Goal: Task Accomplishment & Management: Manage account settings

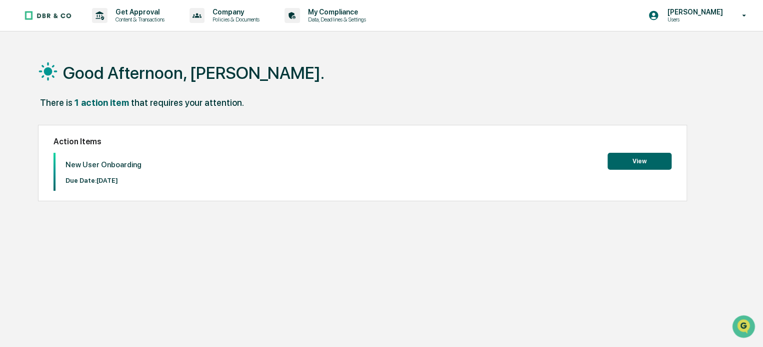
click at [644, 156] on button "View" at bounding box center [639, 161] width 64 height 17
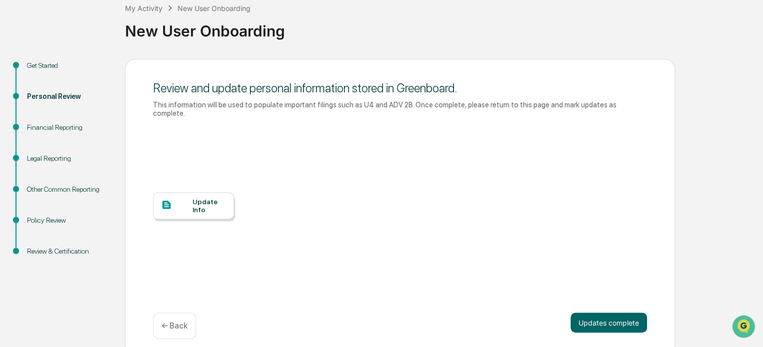
scroll to position [59, 0]
click at [208, 198] on div "Update Info" at bounding box center [208, 206] width 33 height 16
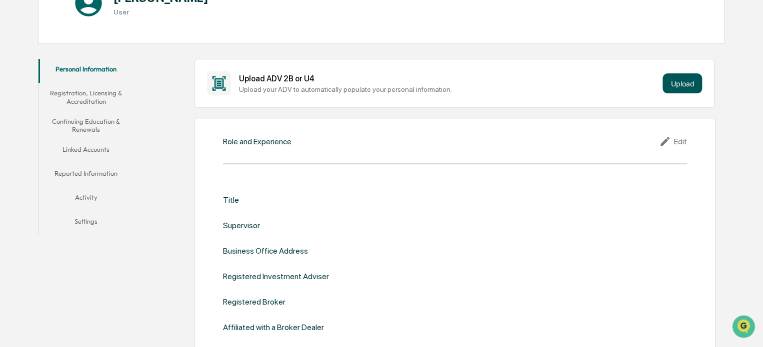
click at [678, 82] on button "Upload" at bounding box center [681, 83] width 39 height 20
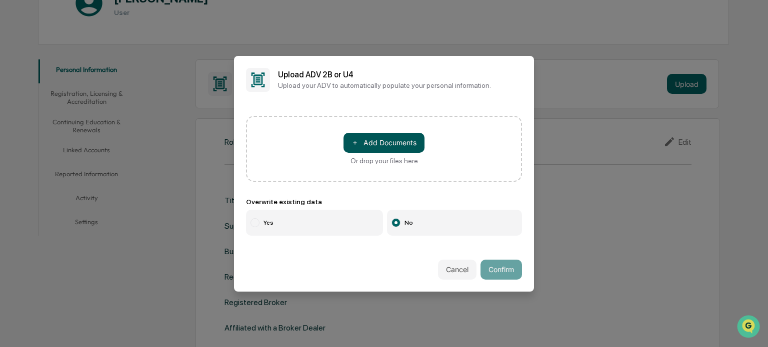
click at [384, 147] on button "＋ Add Documents" at bounding box center [383, 143] width 81 height 20
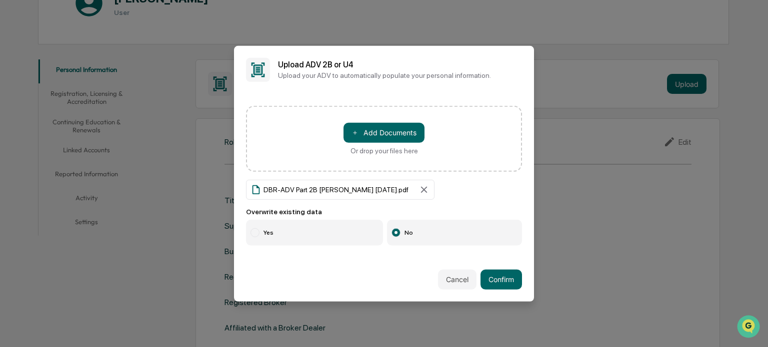
click at [319, 228] on label "Yes" at bounding box center [314, 233] width 137 height 26
click at [506, 280] on button "Confirm" at bounding box center [500, 280] width 41 height 20
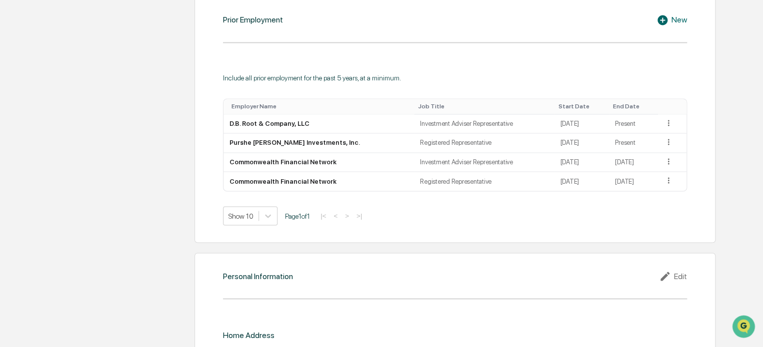
scroll to position [834, 0]
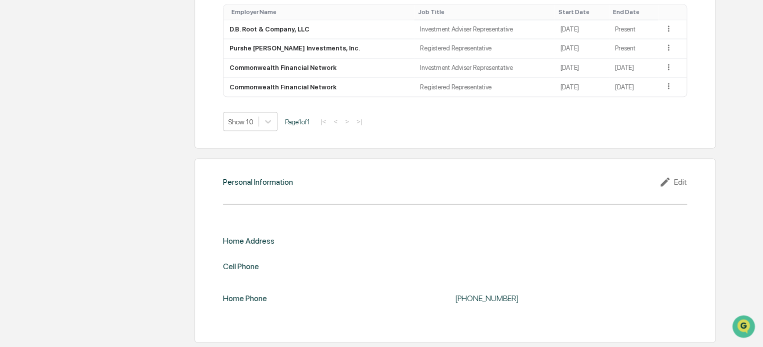
click at [668, 180] on icon at bounding box center [666, 182] width 15 height 12
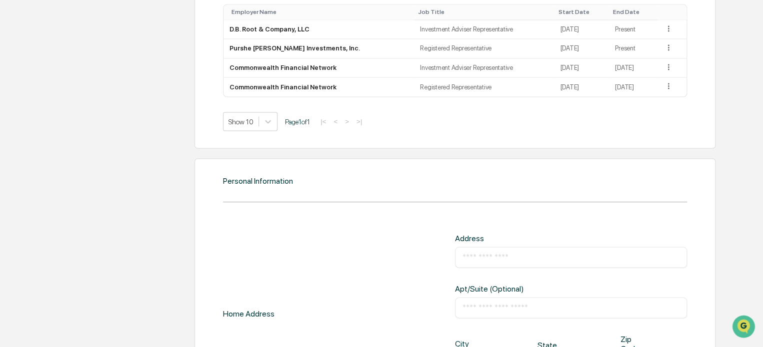
scroll to position [1013, 0]
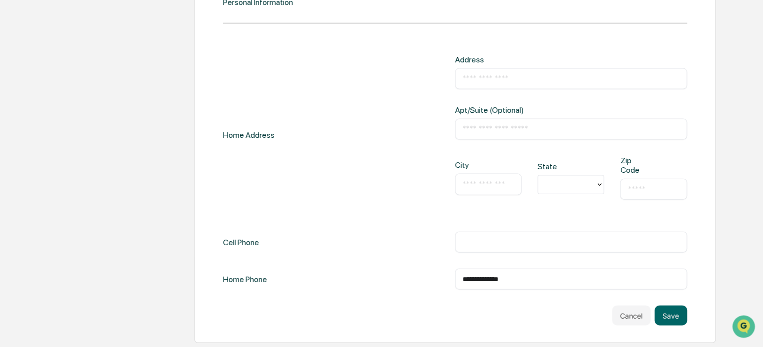
drag, startPoint x: 522, startPoint y: 279, endPoint x: 482, endPoint y: 281, distance: 40.5
click at [482, 281] on input "**********" at bounding box center [570, 279] width 217 height 10
click at [526, 279] on input "**********" at bounding box center [570, 279] width 217 height 10
drag, startPoint x: 526, startPoint y: 279, endPoint x: 440, endPoint y: 272, distance: 86.3
click at [440, 272] on div "**********" at bounding box center [455, 279] width 464 height 21
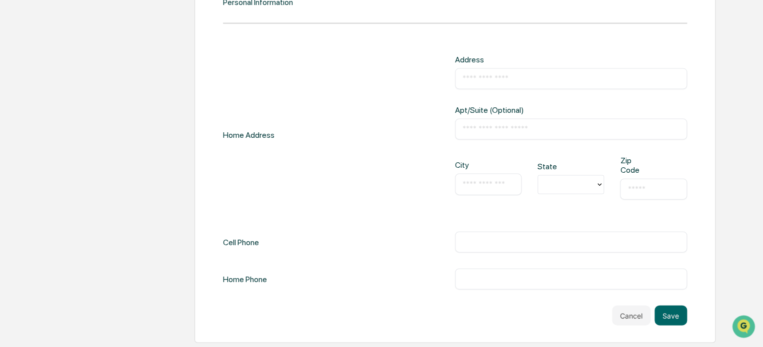
click at [483, 235] on div "​" at bounding box center [571, 242] width 232 height 21
click at [481, 239] on input "text" at bounding box center [570, 242] width 217 height 10
type input "**********"
type input "*********"
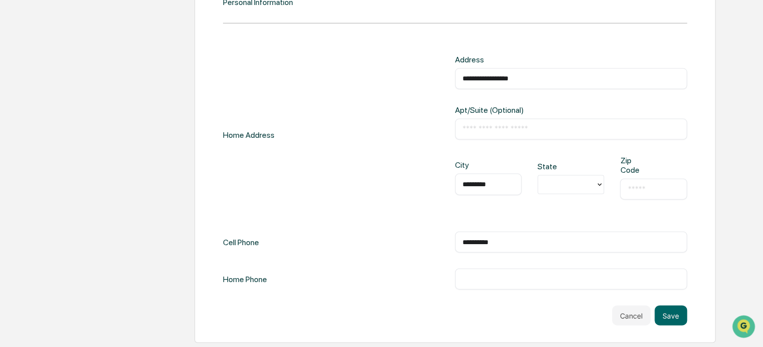
type input "**"
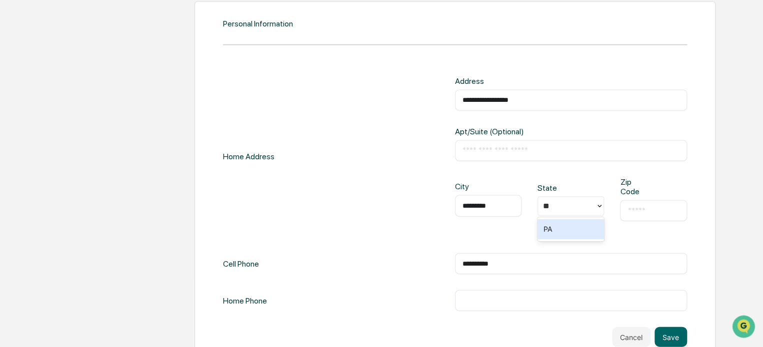
scroll to position [991, 0]
click at [561, 229] on div "PA" at bounding box center [570, 229] width 66 height 20
click at [648, 216] on div "​" at bounding box center [653, 211] width 66 height 21
click at [638, 212] on input "text" at bounding box center [652, 211] width 51 height 10
type input "*****"
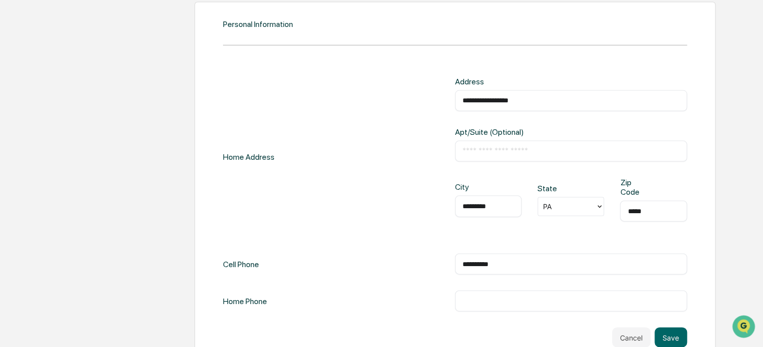
click at [372, 227] on div "**********" at bounding box center [455, 157] width 464 height 161
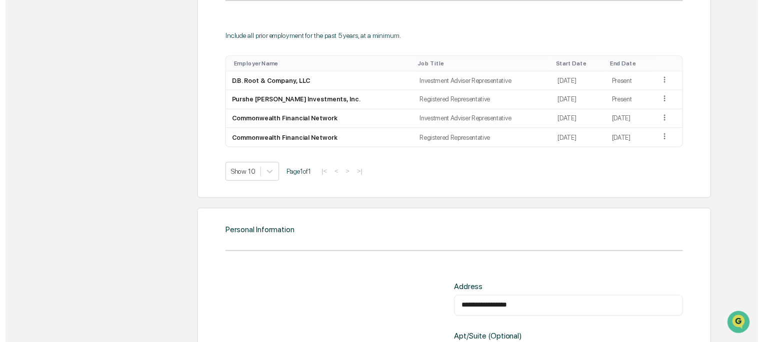
scroll to position [1013, 0]
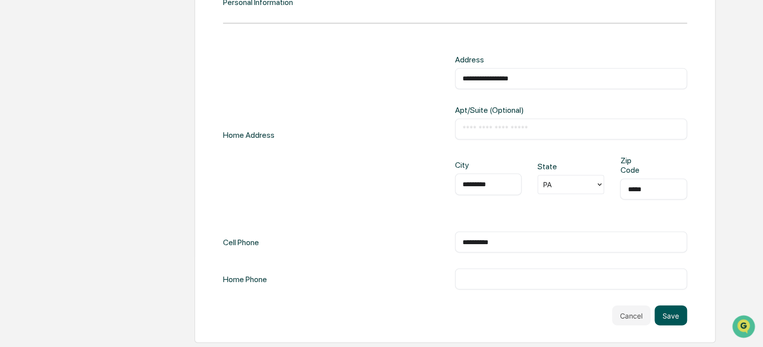
click at [664, 314] on button "Save" at bounding box center [670, 316] width 32 height 20
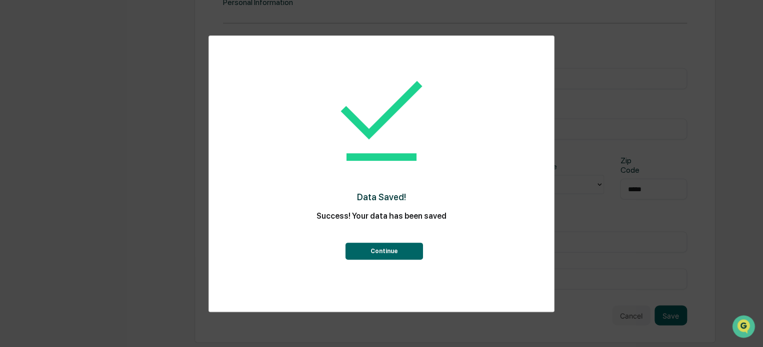
click at [382, 254] on button "Continue" at bounding box center [383, 251] width 77 height 17
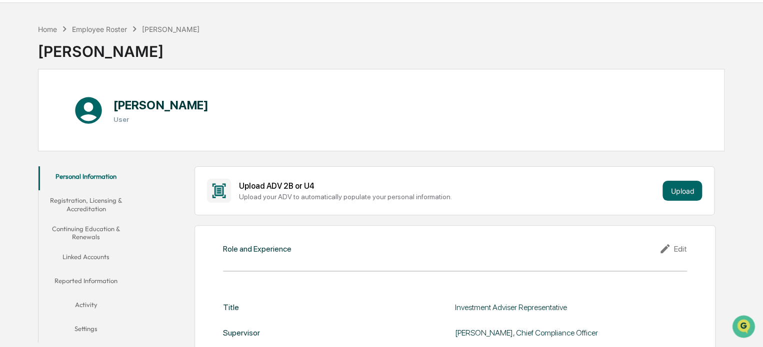
scroll to position [0, 0]
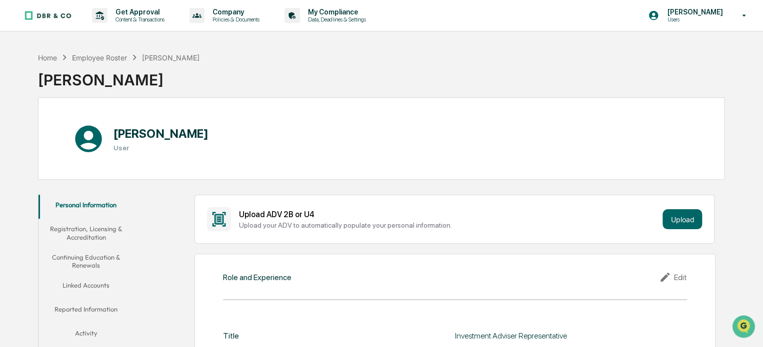
click at [75, 223] on button "Registration, Licensing & Accreditation" at bounding box center [85, 233] width 95 height 28
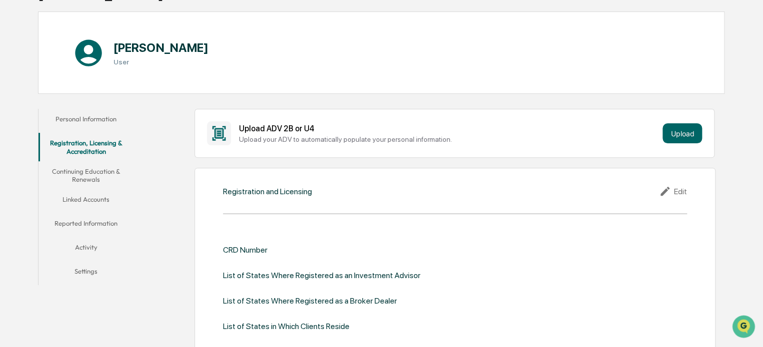
scroll to position [86, 0]
click at [244, 249] on div "CRD Number" at bounding box center [245, 249] width 44 height 9
click at [682, 192] on div "Edit" at bounding box center [673, 191] width 28 height 12
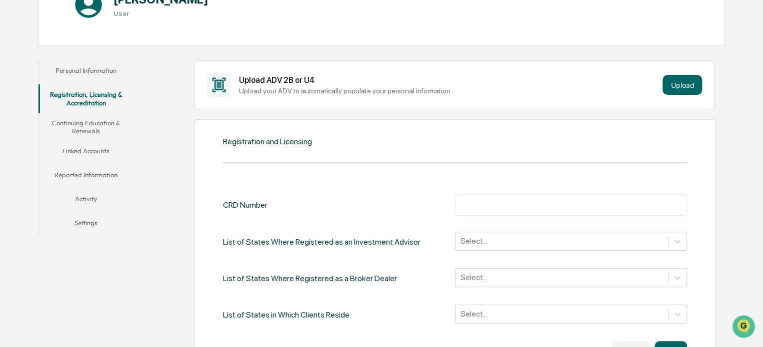
scroll to position [133, 0]
click at [613, 209] on input "text" at bounding box center [570, 206] width 217 height 10
type input "*******"
click at [644, 242] on div "Select..." at bounding box center [571, 242] width 232 height 19
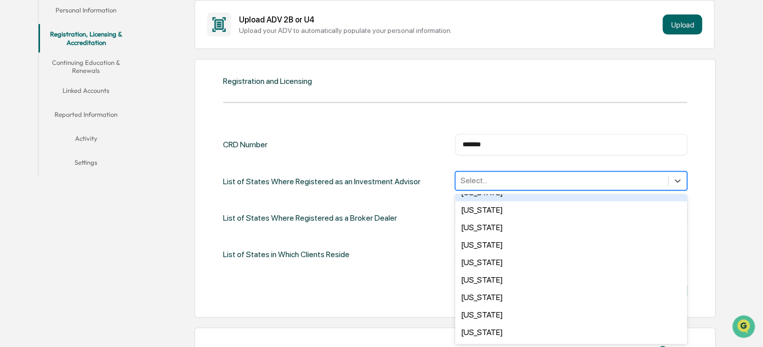
scroll to position [554, 0]
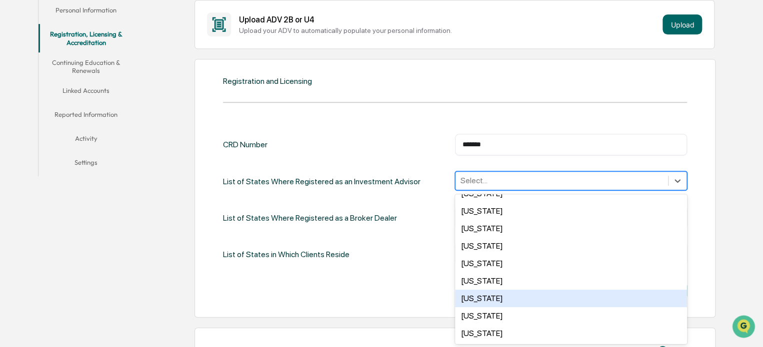
click at [542, 299] on div "Pennsylvania" at bounding box center [571, 298] width 232 height 17
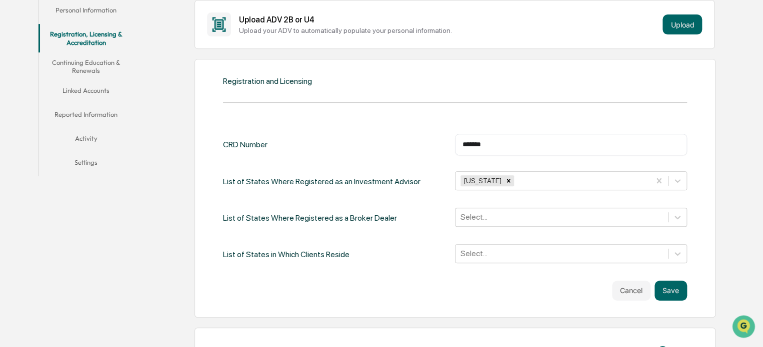
click at [198, 228] on div "Registration and Licensing CRD Number ******* ​ List of States Where Registered…" at bounding box center [454, 188] width 521 height 259
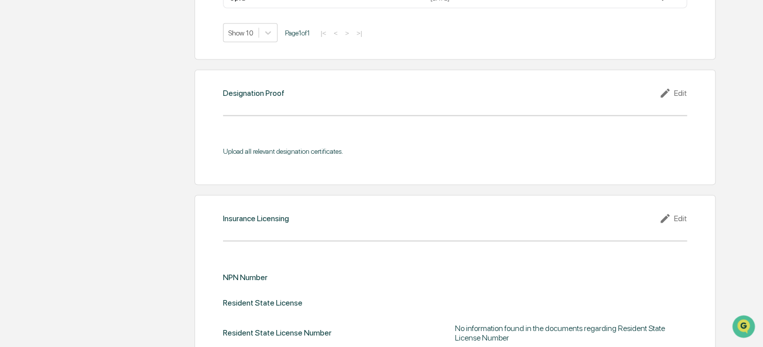
scroll to position [976, 0]
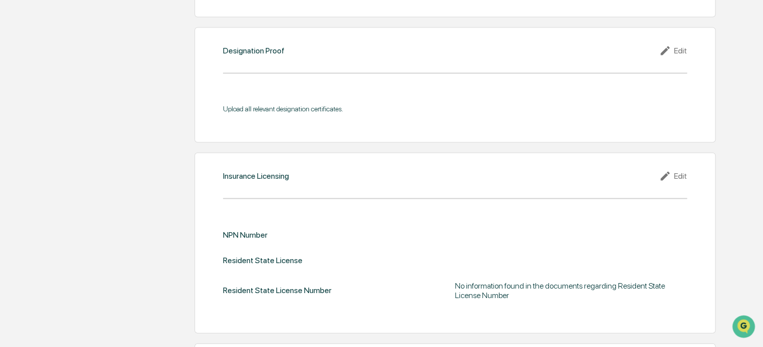
click at [678, 179] on div "Edit" at bounding box center [673, 176] width 28 height 12
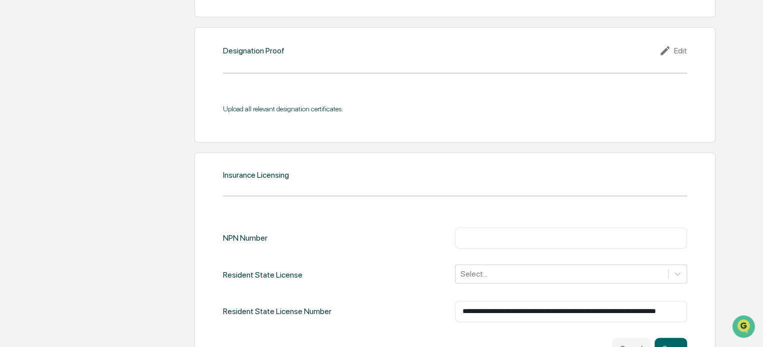
click at [502, 234] on input "text" at bounding box center [570, 238] width 217 height 10
type input "******"
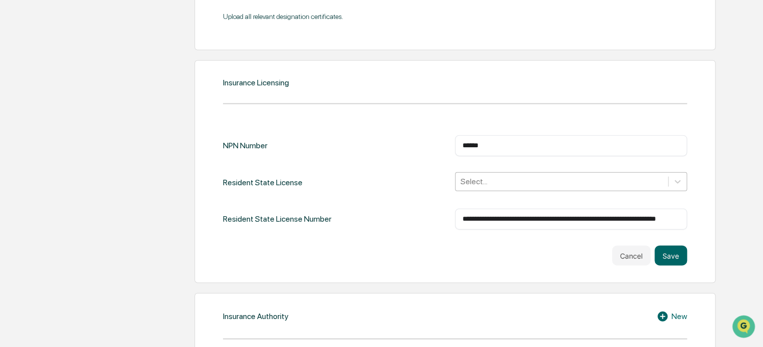
click at [514, 191] on div "Select..." at bounding box center [571, 181] width 232 height 19
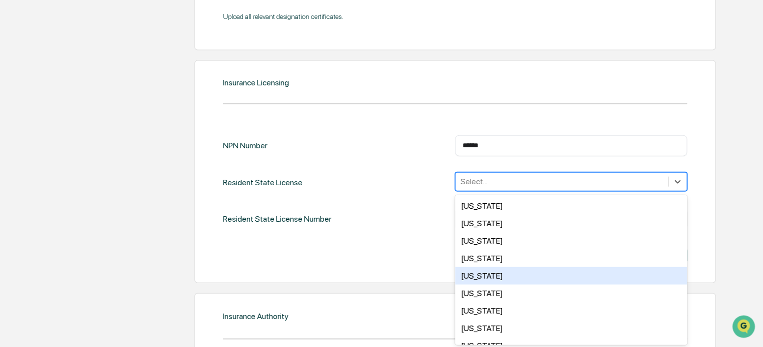
type input "*"
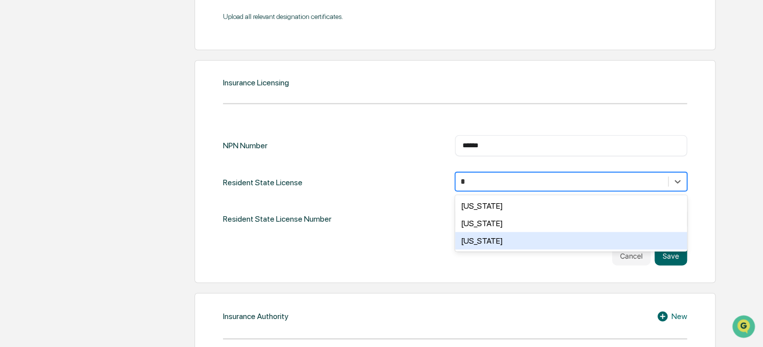
click at [508, 241] on div "Pennsylvania" at bounding box center [571, 240] width 232 height 17
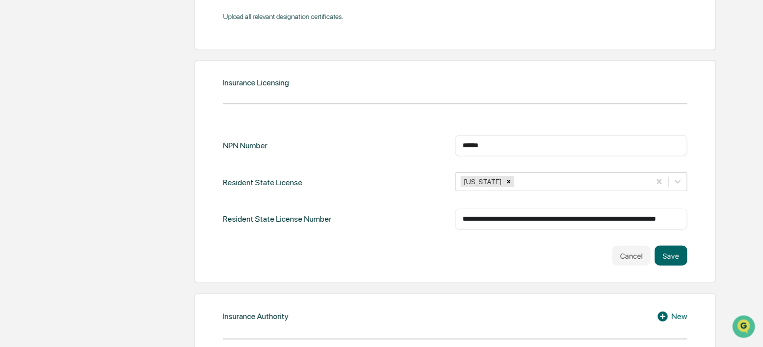
click at [401, 255] on div "Cancel Save" at bounding box center [455, 256] width 464 height 20
drag, startPoint x: 499, startPoint y: 142, endPoint x: 424, endPoint y: 137, distance: 75.6
click at [424, 137] on div "NPN Number ****** ​" at bounding box center [455, 145] width 464 height 21
type input "********"
click at [422, 175] on div "Resident State License Pennsylvania" at bounding box center [455, 182] width 464 height 20
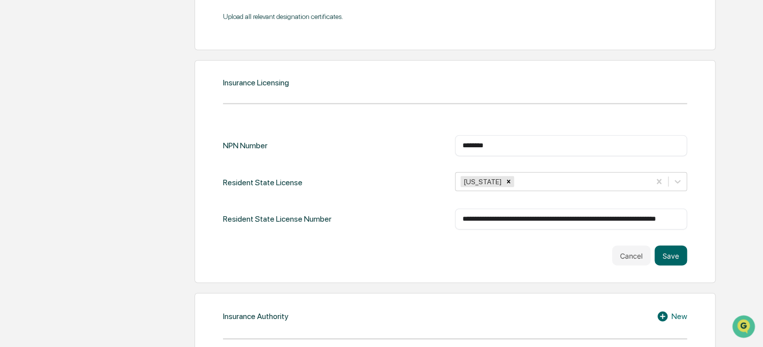
click at [494, 210] on div "**********" at bounding box center [571, 219] width 232 height 21
click at [494, 213] on div "**********" at bounding box center [571, 219] width 232 height 21
click at [494, 215] on input "**********" at bounding box center [570, 219] width 217 height 10
drag, startPoint x: 490, startPoint y: 215, endPoint x: 574, endPoint y: 208, distance: 83.8
click at [574, 209] on div "**********" at bounding box center [571, 219] width 232 height 21
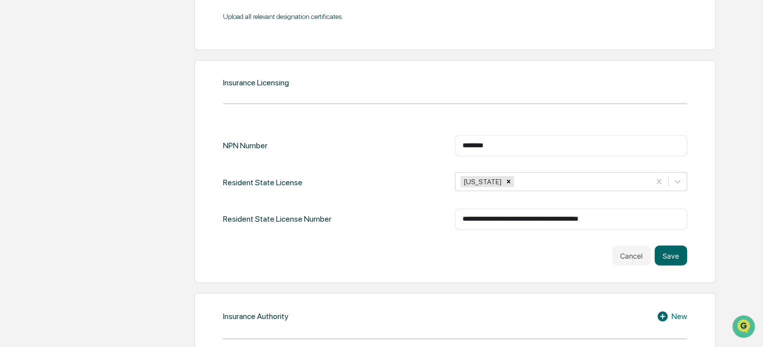
type input "**********"
drag, startPoint x: 642, startPoint y: 215, endPoint x: 418, endPoint y: 212, distance: 224.0
click at [418, 212] on div "**********" at bounding box center [455, 219] width 464 height 21
type input "******"
click at [214, 255] on div "Insurance Licensing NPN Number ******** ​ Resident State License Pennsylvania R…" at bounding box center [454, 171] width 521 height 223
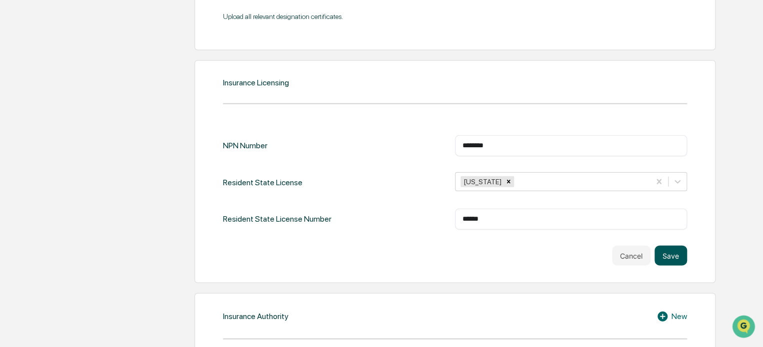
click at [674, 249] on button "Save" at bounding box center [670, 256] width 32 height 20
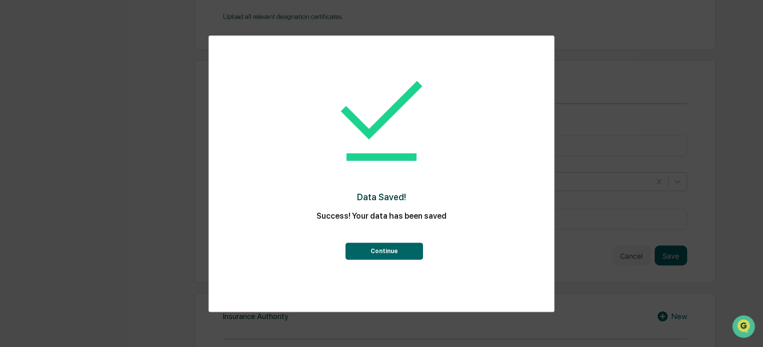
click at [385, 250] on button "Continue" at bounding box center [383, 251] width 77 height 17
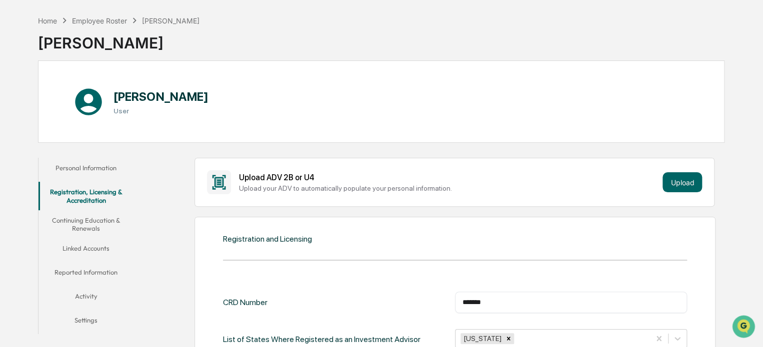
scroll to position [37, 0]
click at [97, 229] on button "Continuing Education & Renewals" at bounding box center [85, 224] width 95 height 28
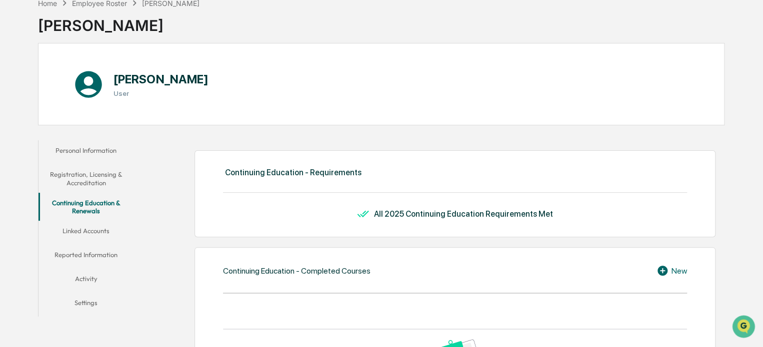
scroll to position [54, 0]
click at [96, 234] on button "Linked Accounts" at bounding box center [85, 233] width 95 height 24
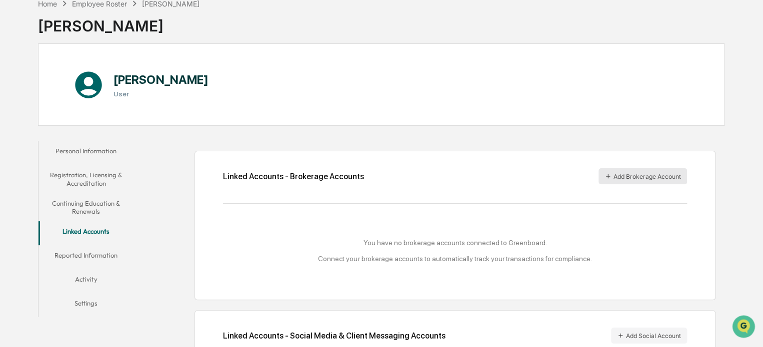
click at [648, 170] on button "Add Brokerage Account" at bounding box center [642, 176] width 88 height 16
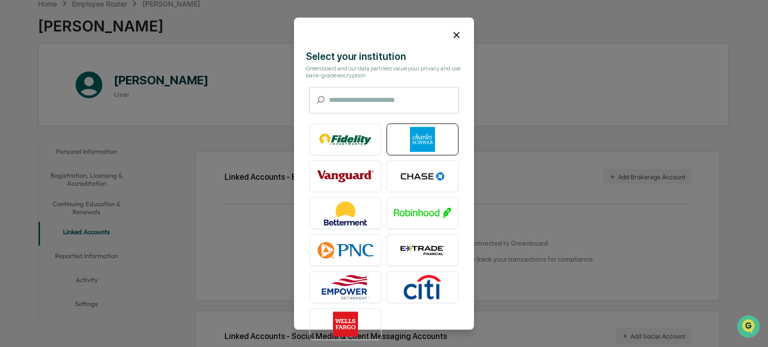
click at [413, 140] on img at bounding box center [422, 139] width 57 height 25
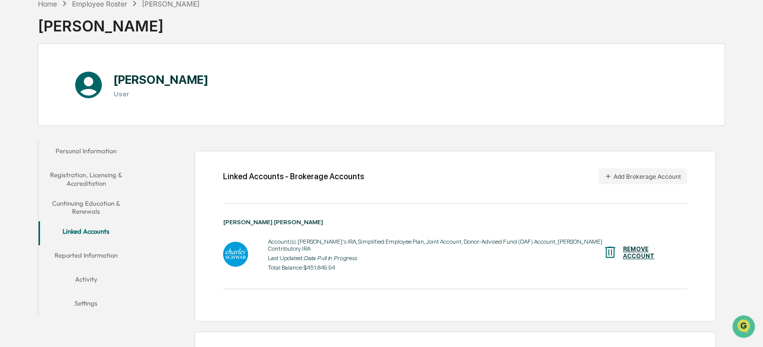
scroll to position [137, 0]
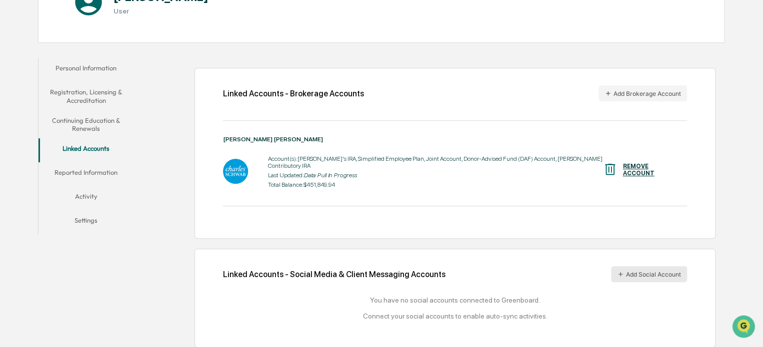
click at [649, 268] on button "Add Social Account" at bounding box center [649, 274] width 76 height 16
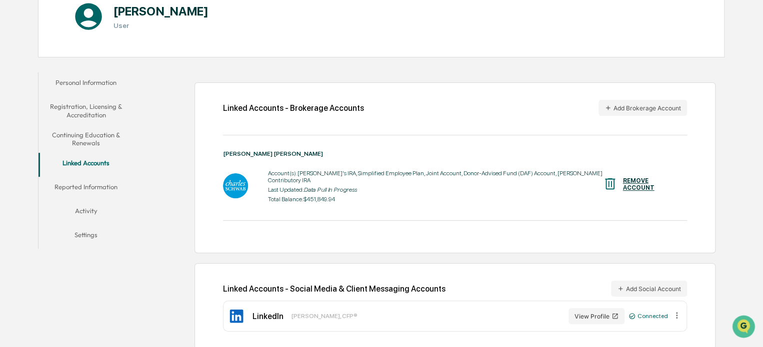
scroll to position [122, 0]
click at [87, 181] on button "Reported Information" at bounding box center [85, 189] width 95 height 24
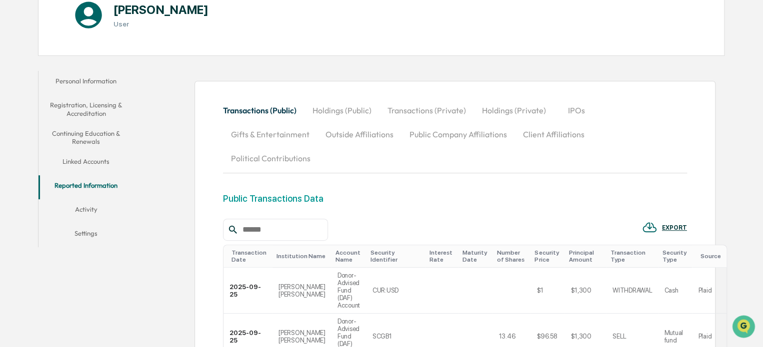
click at [86, 214] on button "Activity" at bounding box center [85, 211] width 95 height 24
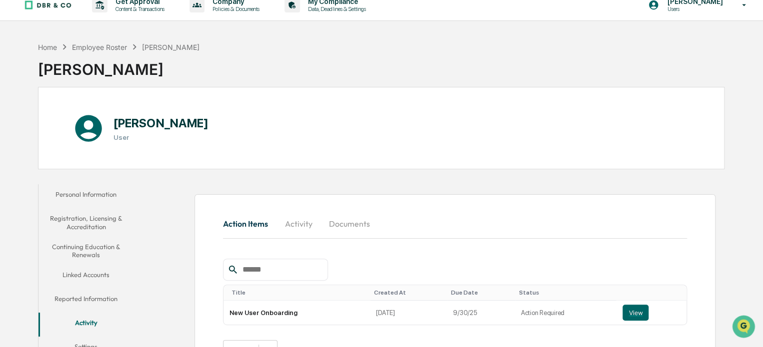
scroll to position [47, 0]
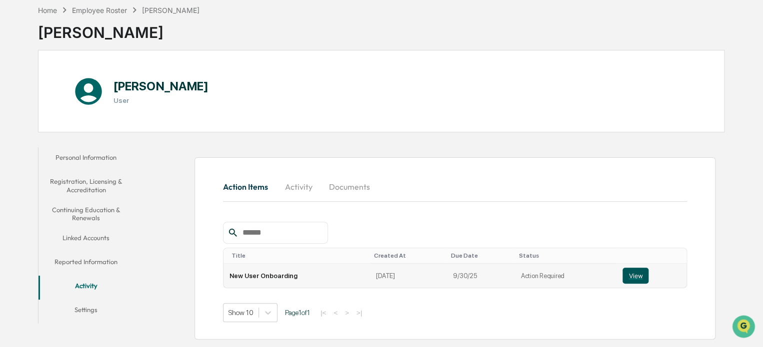
click at [639, 277] on button "View" at bounding box center [635, 276] width 26 height 16
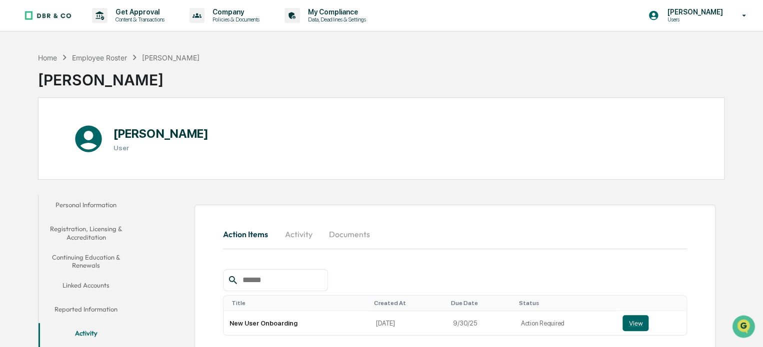
scroll to position [0, 0]
click at [103, 205] on button "Personal Information" at bounding box center [85, 207] width 95 height 24
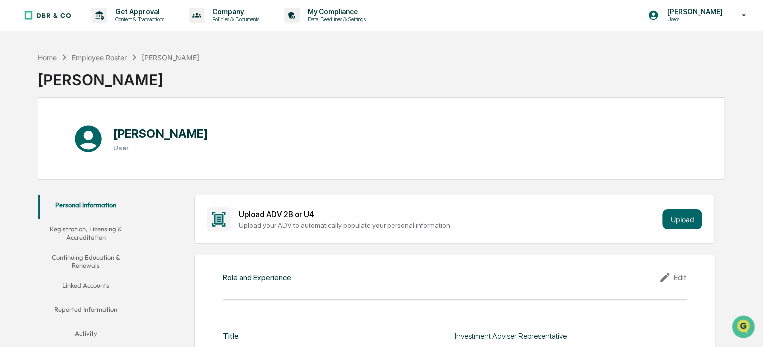
click at [86, 232] on button "Registration, Licensing & Accreditation" at bounding box center [85, 233] width 95 height 28
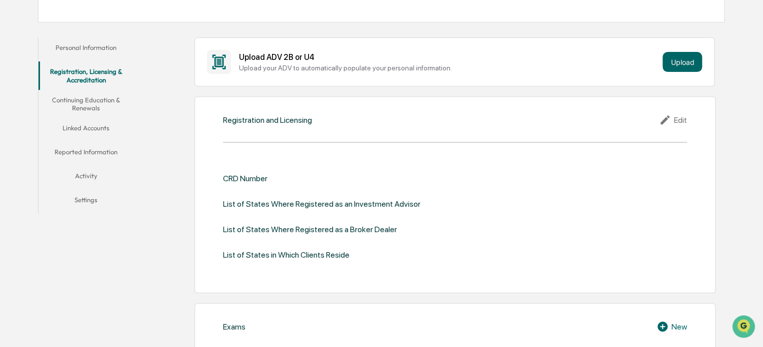
scroll to position [158, 0]
click at [676, 114] on div "Edit" at bounding box center [673, 119] width 28 height 12
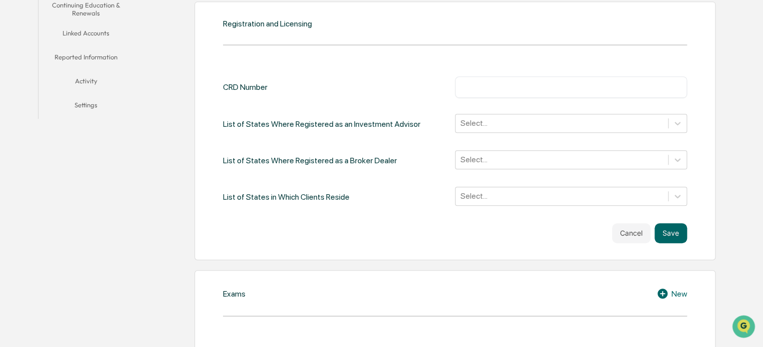
scroll to position [252, 0]
click at [486, 77] on div "​" at bounding box center [571, 87] width 232 height 21
click at [482, 94] on div "​" at bounding box center [571, 87] width 232 height 21
click at [481, 93] on div "​" at bounding box center [571, 87] width 232 height 21
click at [479, 84] on input "text" at bounding box center [570, 87] width 217 height 10
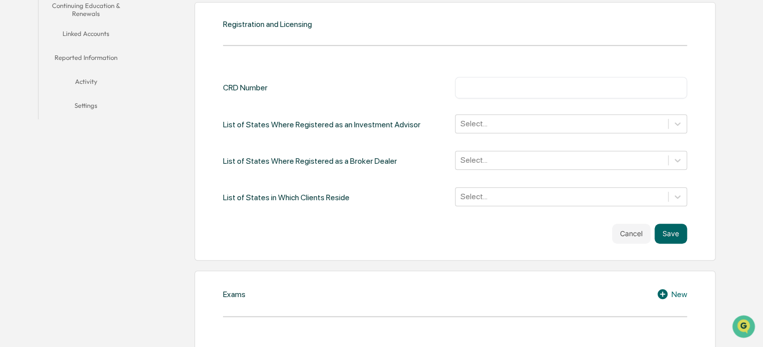
click at [479, 84] on input "text" at bounding box center [570, 87] width 217 height 10
type input "*******"
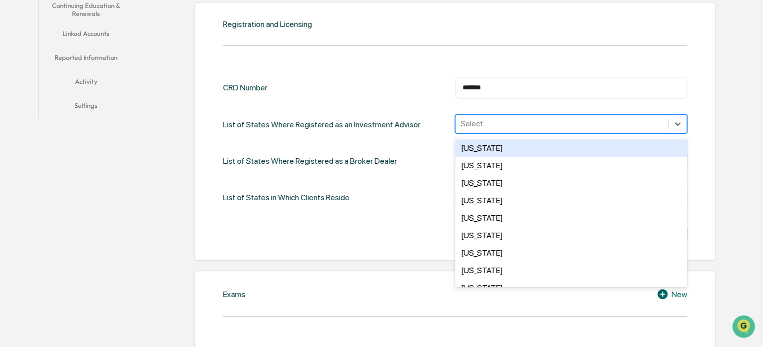
click at [506, 123] on div at bounding box center [561, 123] width 202 height 11
type input "*"
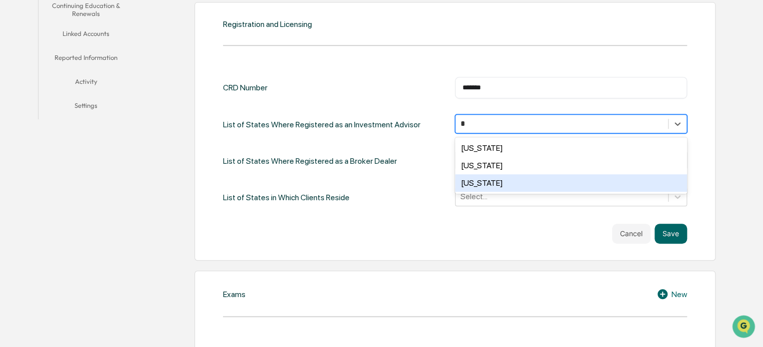
click at [494, 185] on div "Pennsylvania" at bounding box center [571, 182] width 232 height 17
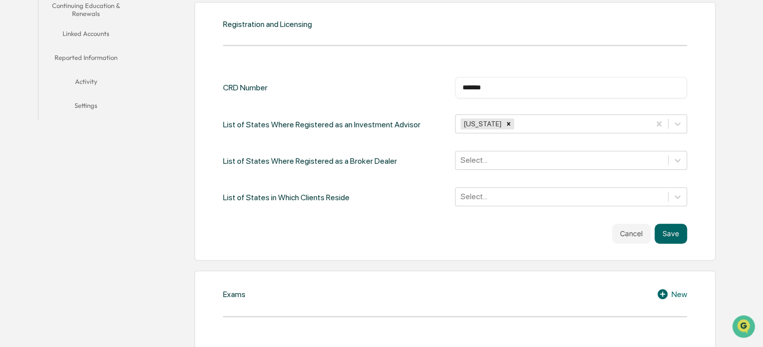
click at [423, 155] on div "List of States Where Registered as a Broker Dealer Select..." at bounding box center [455, 161] width 464 height 20
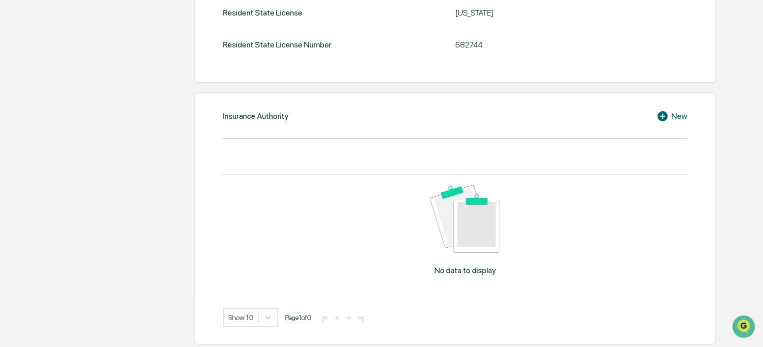
scroll to position [1231, 0]
click at [672, 113] on div "New" at bounding box center [671, 116] width 30 height 12
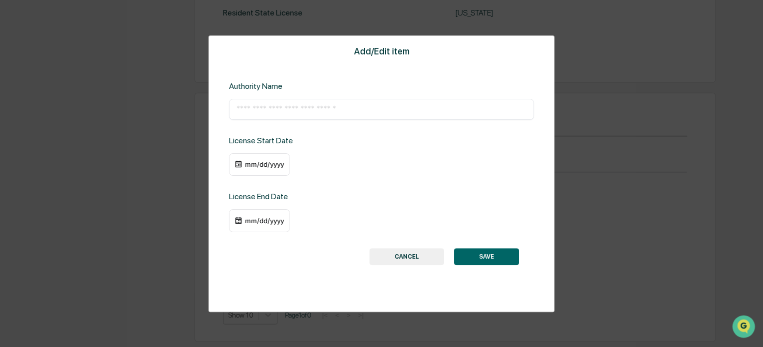
scroll to position [1228, 0]
click at [454, 120] on div "Add/Edit item Authority Name ​ License Start Date mm/dd/yyyy License End Date m…" at bounding box center [381, 173] width 346 height 277
click at [445, 111] on input "text" at bounding box center [381, 109] width 290 height 10
click at [402, 248] on button "CANCEL" at bounding box center [406, 256] width 74 height 17
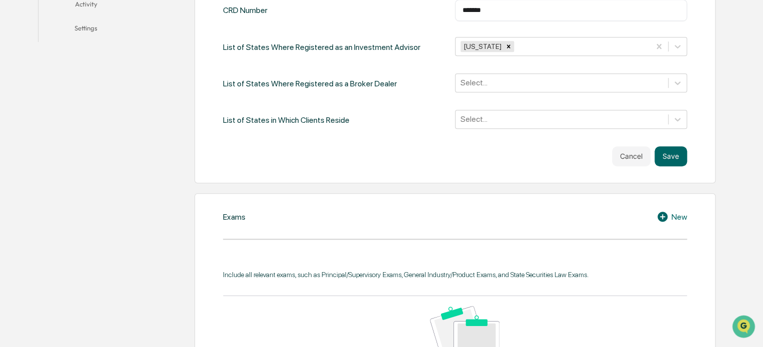
scroll to position [179, 0]
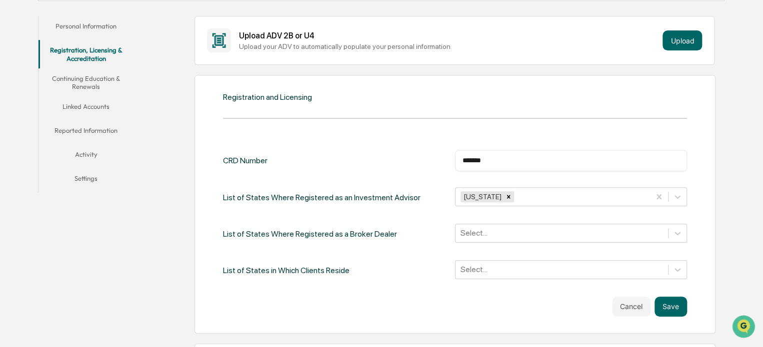
click at [75, 79] on button "Continuing Education & Renewals" at bounding box center [85, 82] width 95 height 28
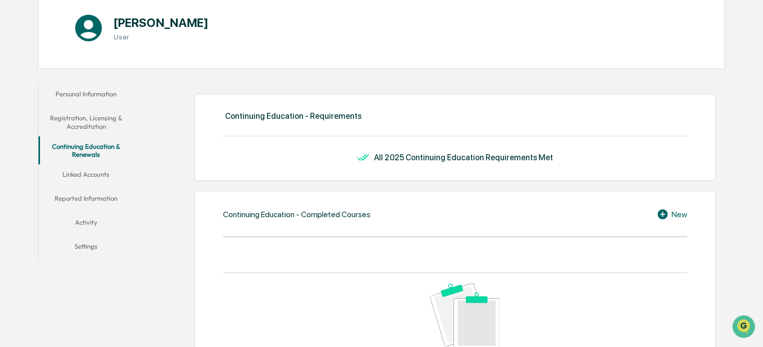
scroll to position [110, 0]
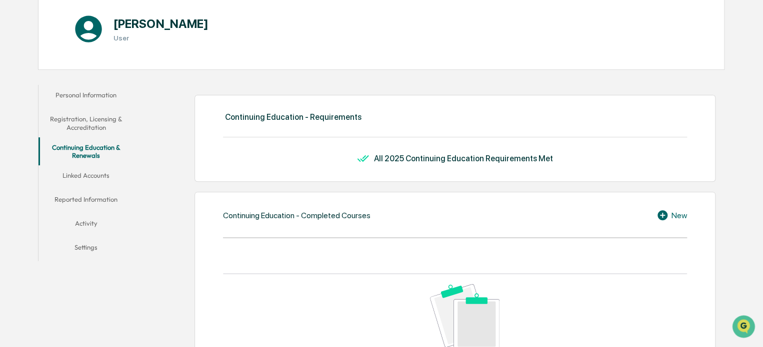
click at [97, 173] on button "Linked Accounts" at bounding box center [85, 177] width 95 height 24
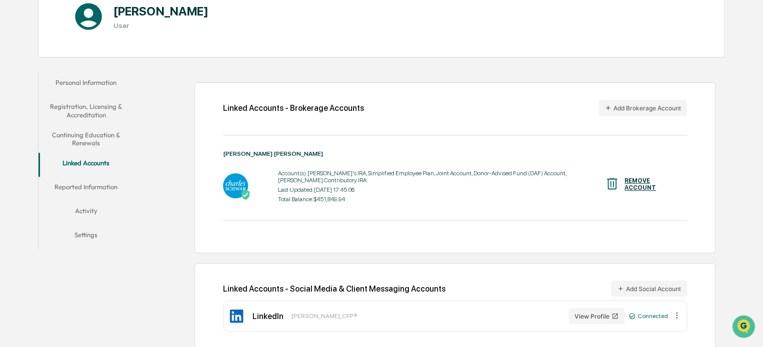
scroll to position [122, 0]
click at [93, 185] on button "Reported Information" at bounding box center [85, 189] width 95 height 24
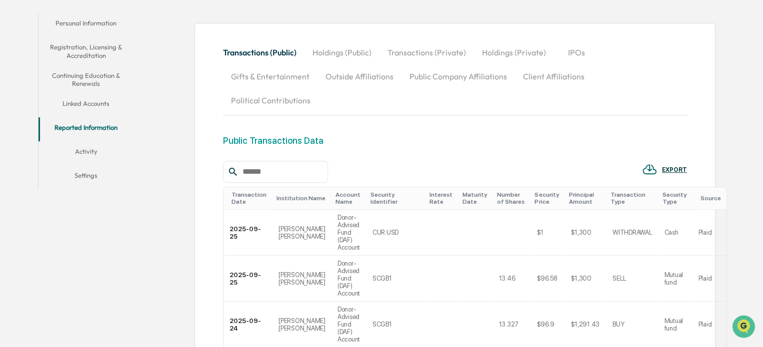
scroll to position [178, 0]
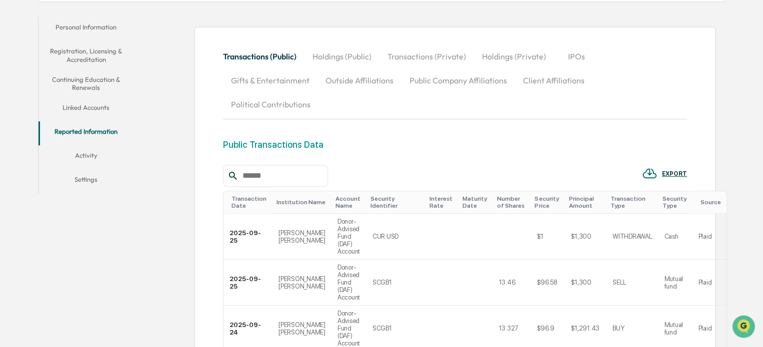
click at [88, 151] on button "Activity" at bounding box center [85, 157] width 95 height 24
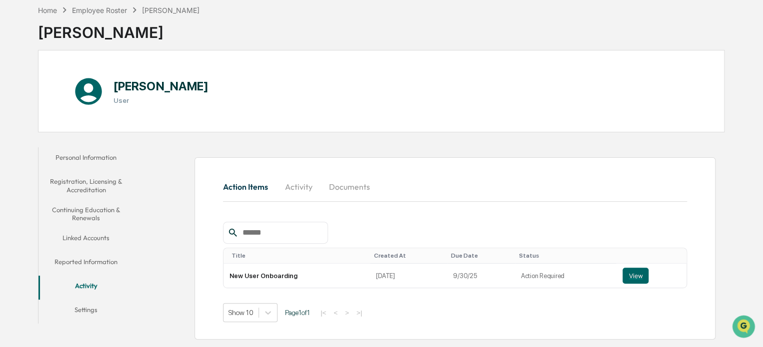
scroll to position [47, 0]
click at [84, 260] on button "Reported Information" at bounding box center [85, 264] width 95 height 24
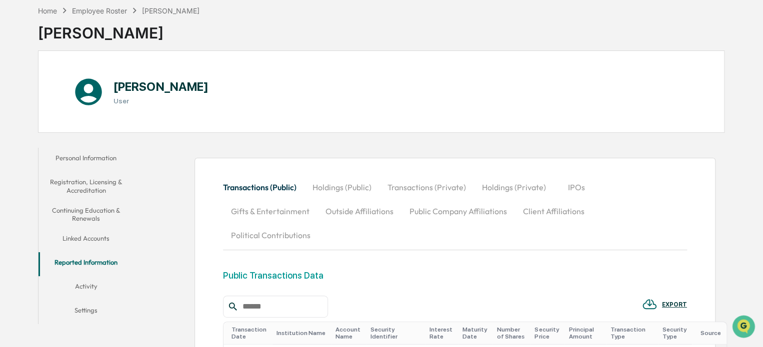
scroll to position [91, 0]
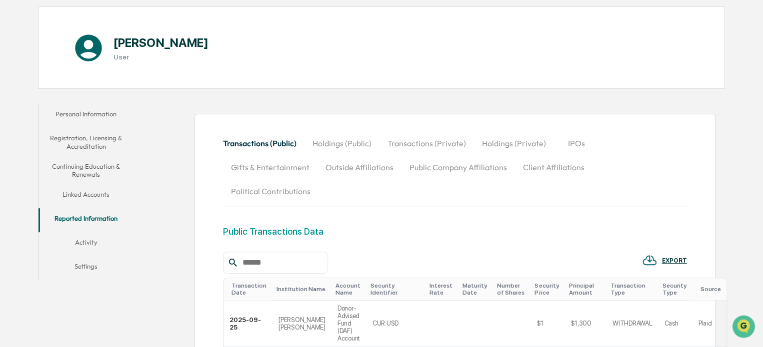
click at [362, 165] on button "Outside Affiliations" at bounding box center [359, 167] width 84 height 24
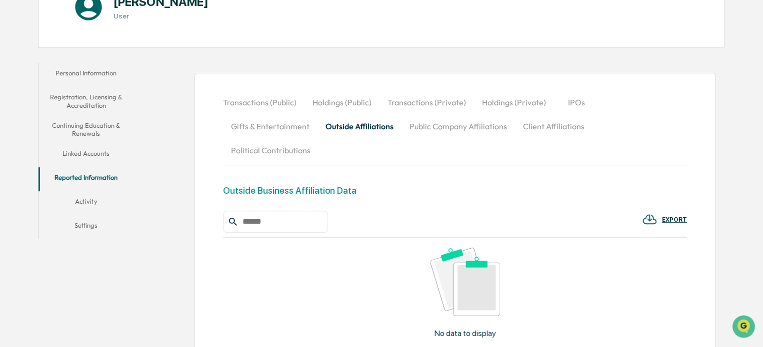
scroll to position [131, 0]
click at [81, 74] on button "Personal Information" at bounding box center [85, 75] width 95 height 24
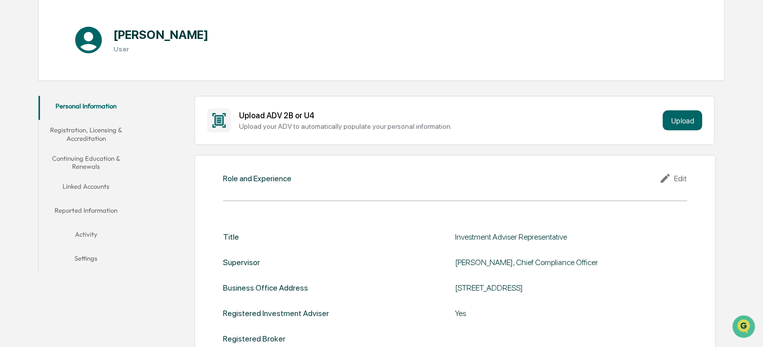
scroll to position [96, 0]
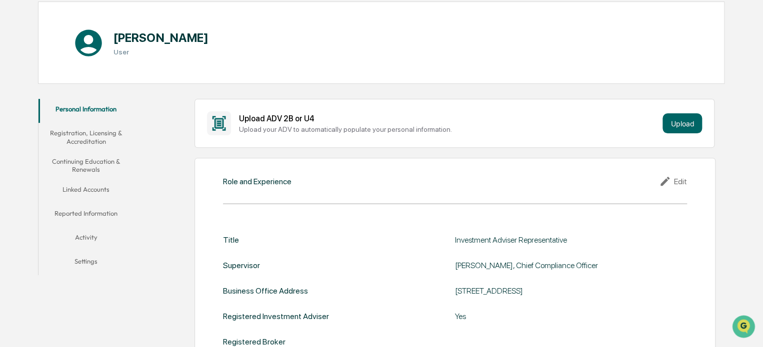
click at [88, 211] on button "Reported Information" at bounding box center [85, 215] width 95 height 24
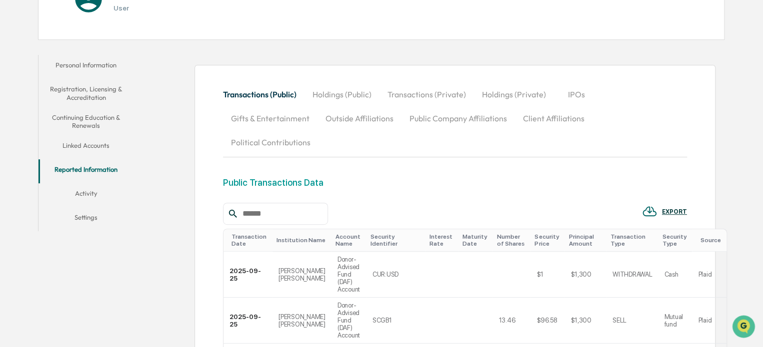
scroll to position [140, 0]
click at [366, 121] on button "Outside Affiliations" at bounding box center [359, 118] width 84 height 24
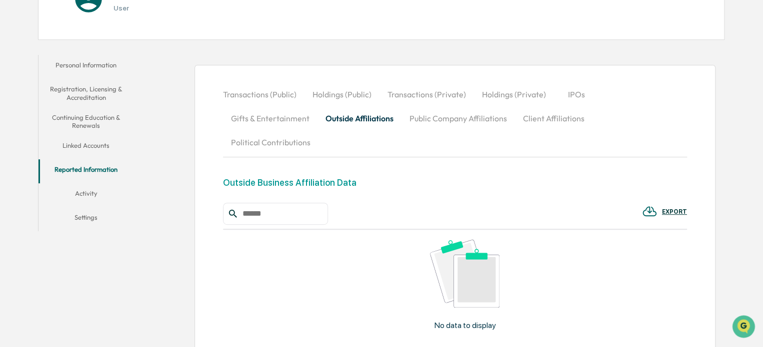
click at [307, 207] on input "text" at bounding box center [280, 213] width 85 height 13
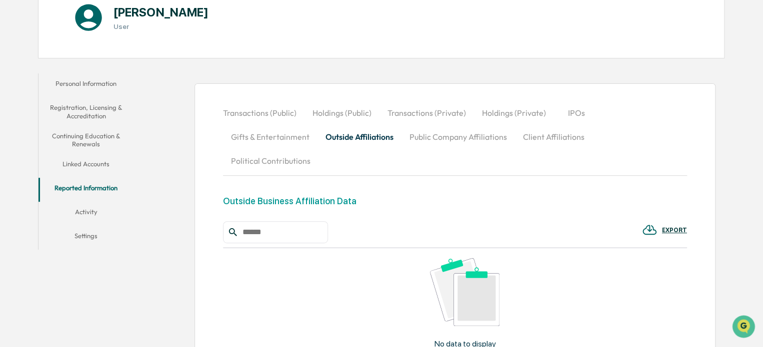
scroll to position [120, 0]
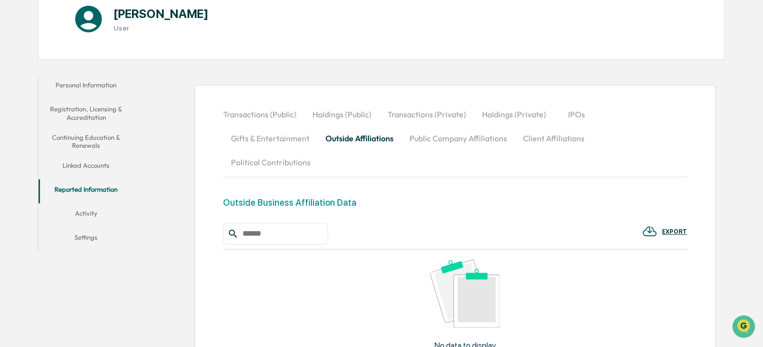
click at [281, 227] on input "text" at bounding box center [280, 233] width 85 height 13
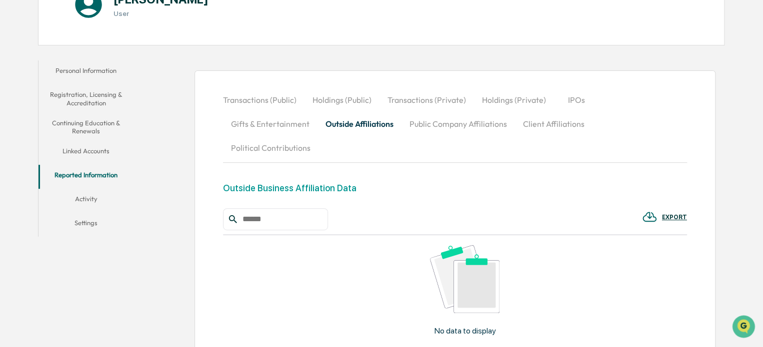
scroll to position [134, 0]
click at [81, 150] on button "Linked Accounts" at bounding box center [85, 153] width 95 height 24
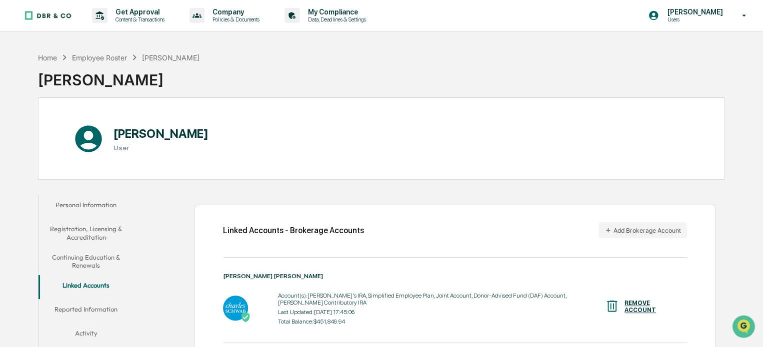
scroll to position [122, 0]
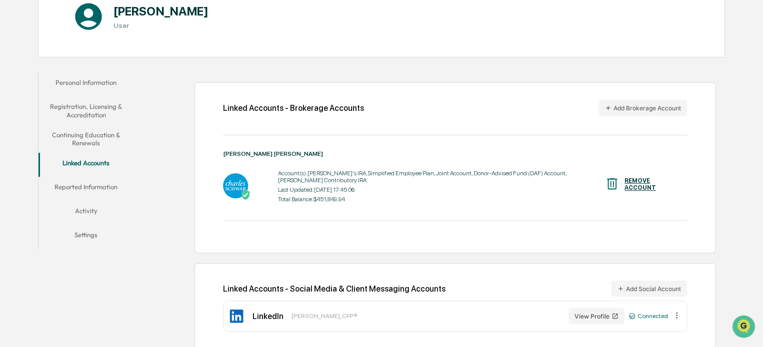
click at [87, 136] on button "Continuing Education & Renewals" at bounding box center [85, 139] width 95 height 28
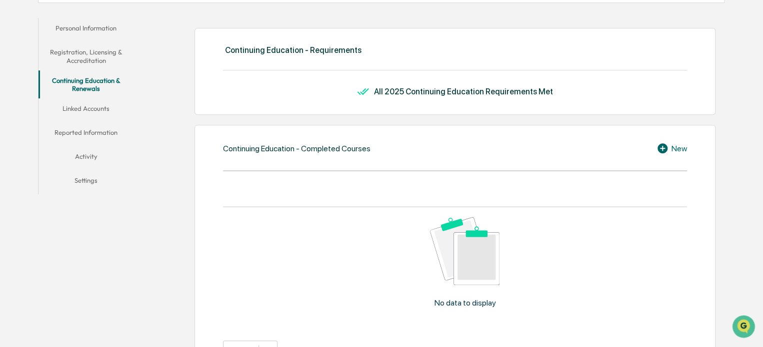
scroll to position [176, 0]
click at [88, 183] on button "Settings" at bounding box center [85, 183] width 95 height 24
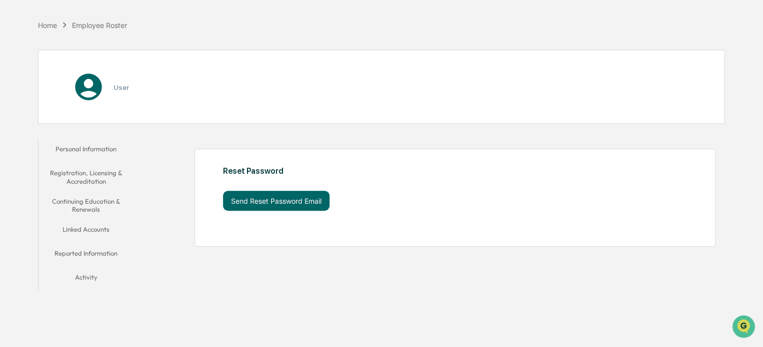
scroll to position [47, 0]
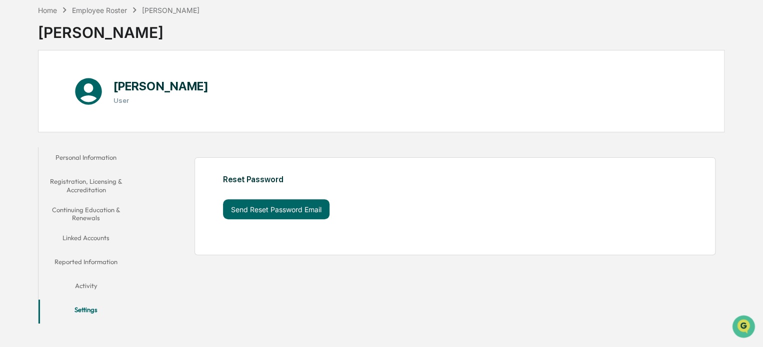
click at [98, 159] on button "Personal Information" at bounding box center [85, 159] width 95 height 24
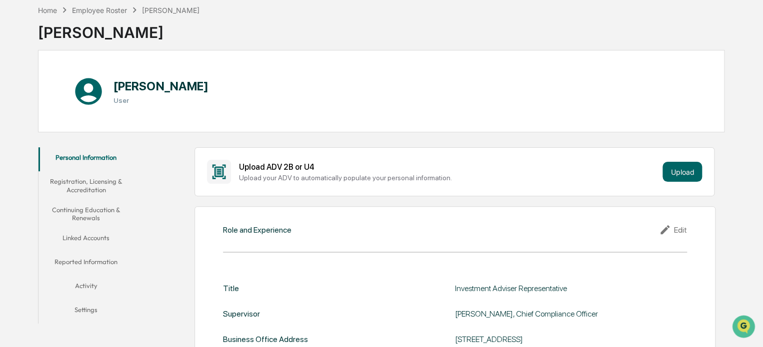
click at [84, 281] on button "Activity" at bounding box center [85, 288] width 95 height 24
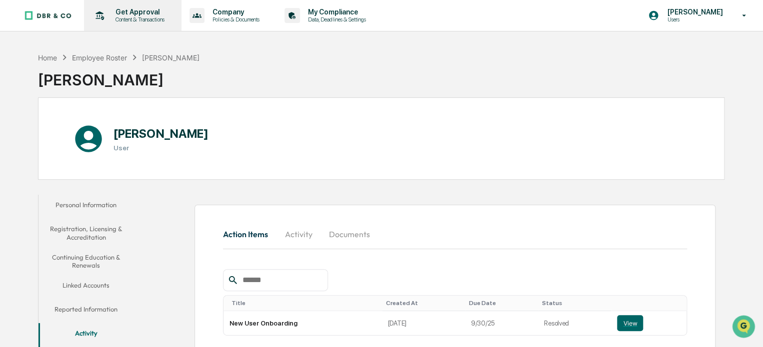
click at [139, 8] on p "Get Approval" at bounding box center [138, 12] width 62 height 8
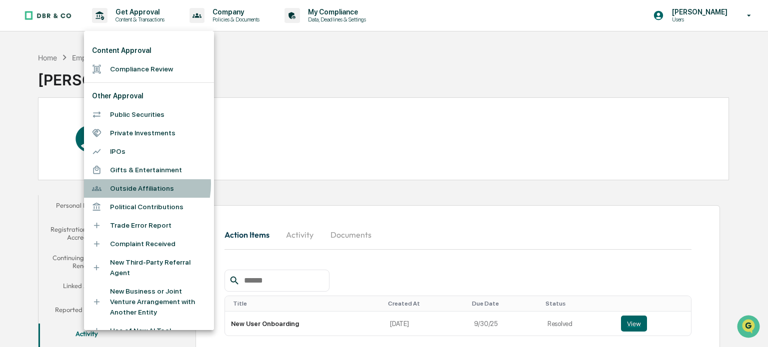
click at [126, 184] on li "Outside Affiliations" at bounding box center [149, 188] width 130 height 18
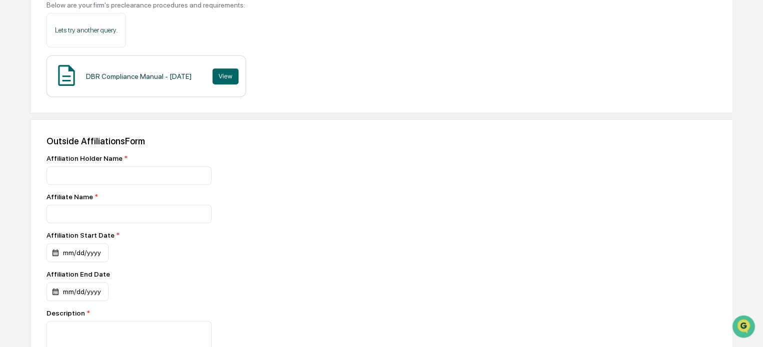
scroll to position [147, 0]
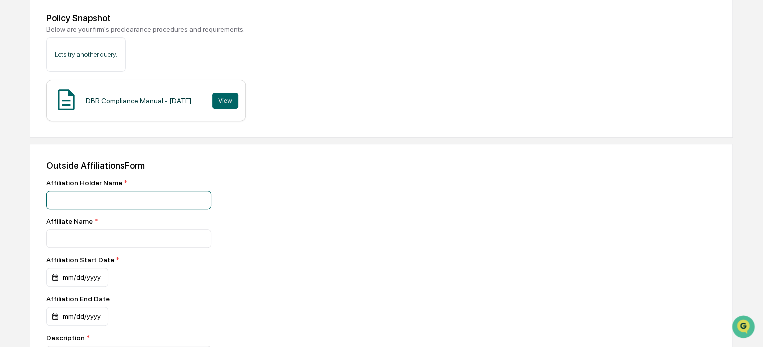
click at [89, 198] on input at bounding box center [128, 200] width 165 height 18
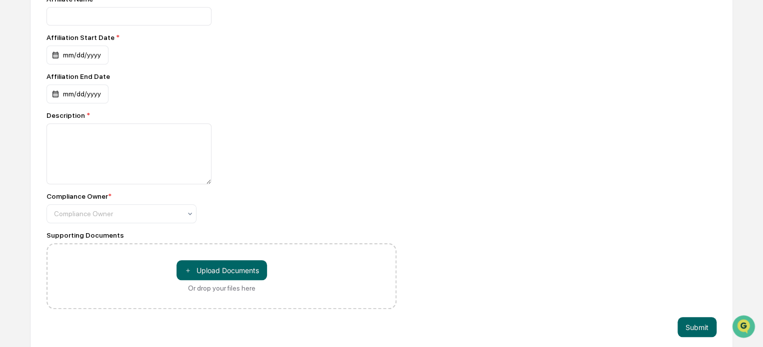
scroll to position [380, 0]
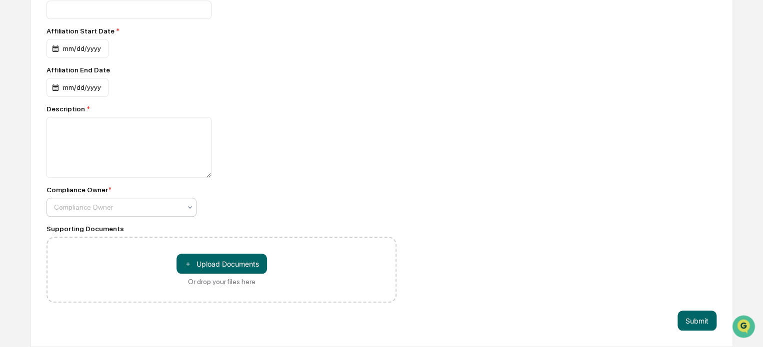
click at [86, 206] on div at bounding box center [117, 207] width 127 height 10
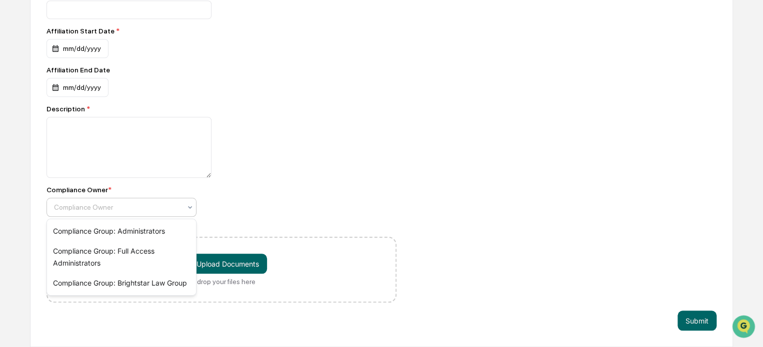
click at [300, 171] on div at bounding box center [221, 147] width 350 height 61
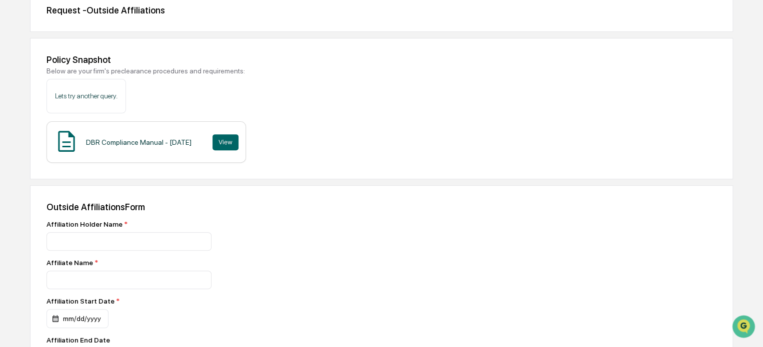
scroll to position [0, 0]
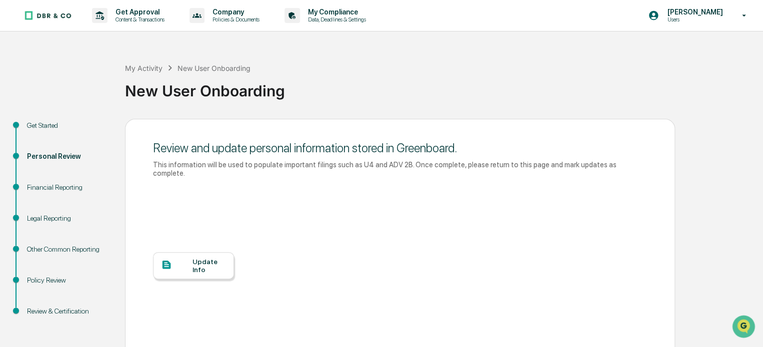
scroll to position [60, 0]
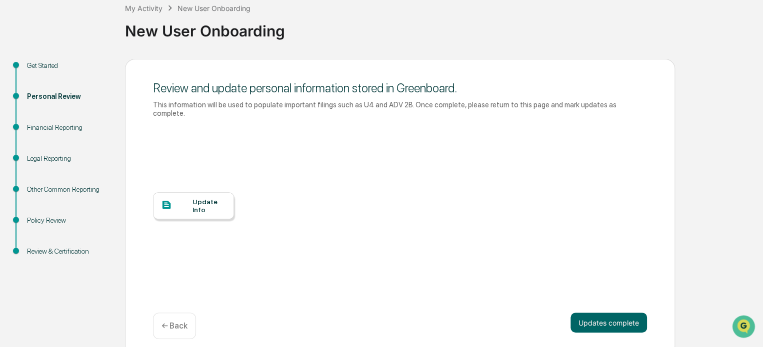
click at [193, 200] on div "Update Info" at bounding box center [208, 206] width 33 height 16
click at [54, 130] on div "Financial Reporting" at bounding box center [68, 128] width 82 height 10
click at [614, 318] on button "Updates complete" at bounding box center [608, 323] width 76 height 20
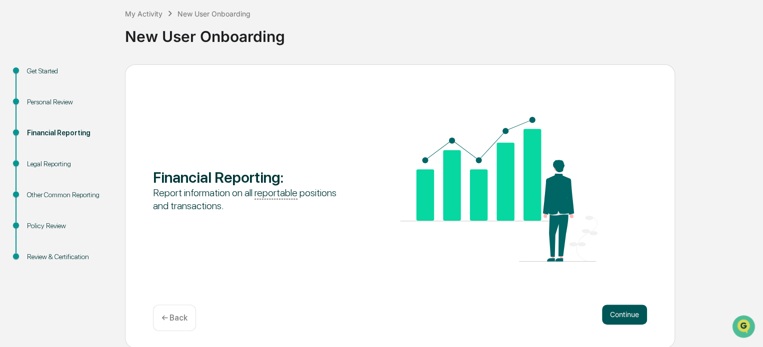
click at [630, 311] on button "Continue" at bounding box center [624, 315] width 45 height 20
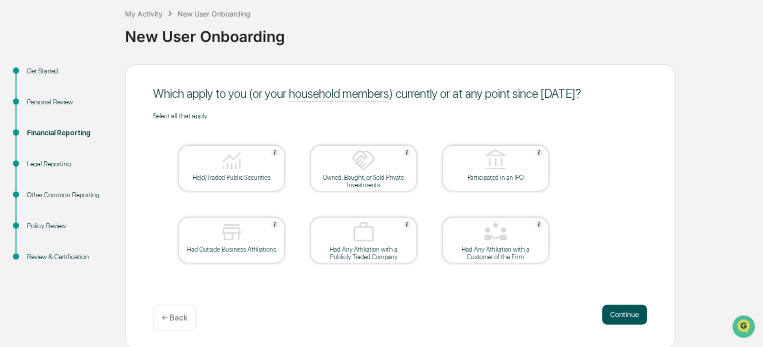
click at [627, 318] on button "Continue" at bounding box center [624, 315] width 45 height 20
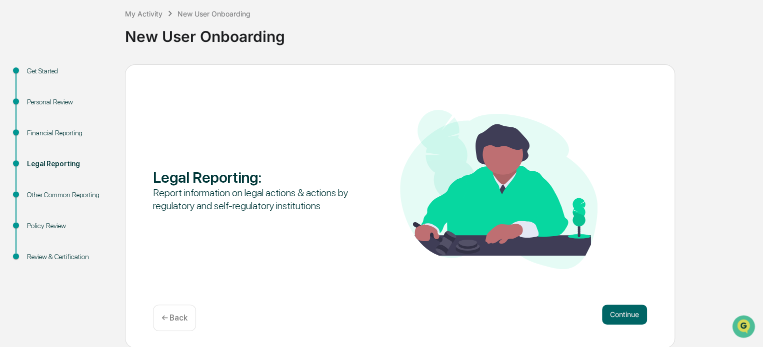
click at [627, 318] on button "Continue" at bounding box center [624, 315] width 45 height 20
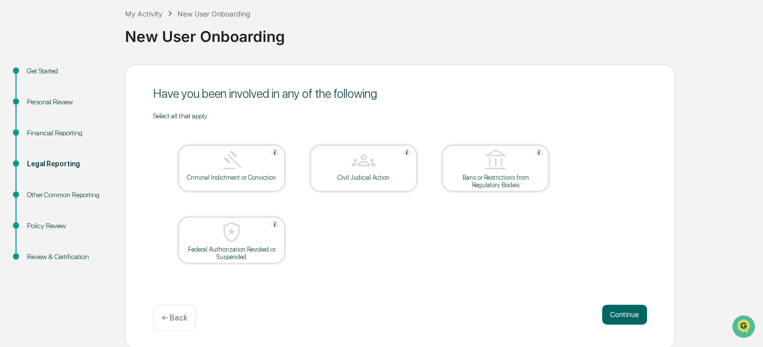
click at [627, 318] on button "Continue" at bounding box center [624, 315] width 45 height 20
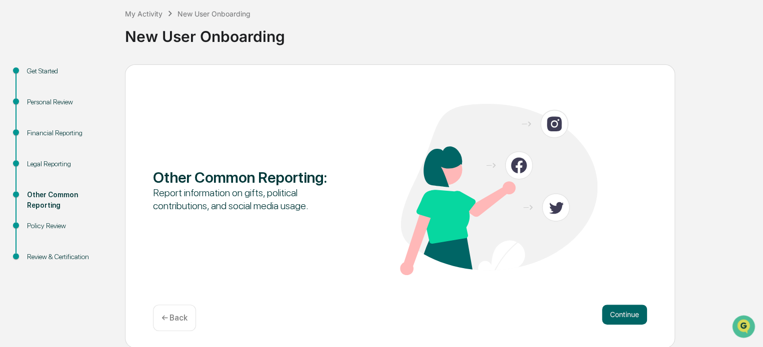
click at [627, 318] on button "Continue" at bounding box center [624, 315] width 45 height 20
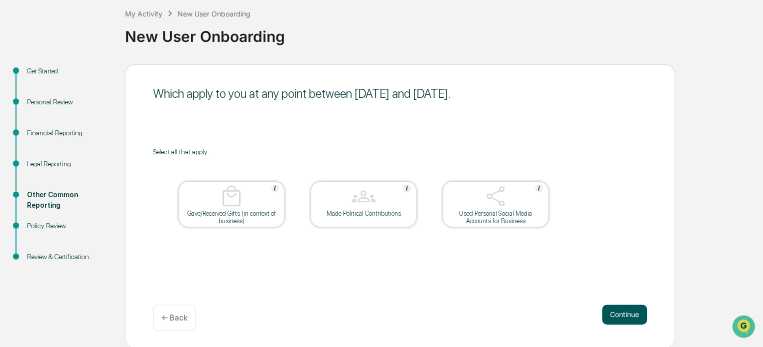
click at [624, 311] on button "Continue" at bounding box center [624, 315] width 45 height 20
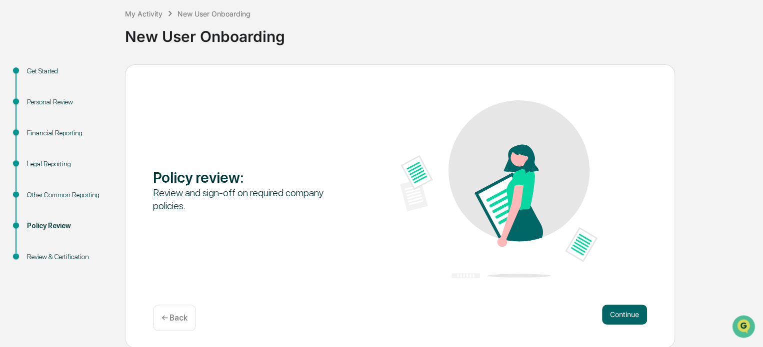
click at [624, 311] on button "Continue" at bounding box center [624, 315] width 45 height 20
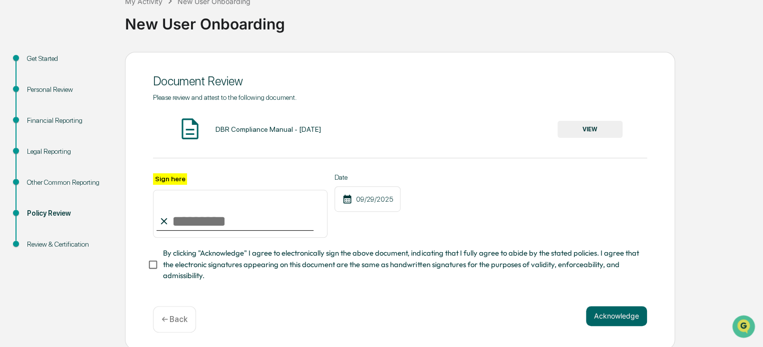
scroll to position [72, 0]
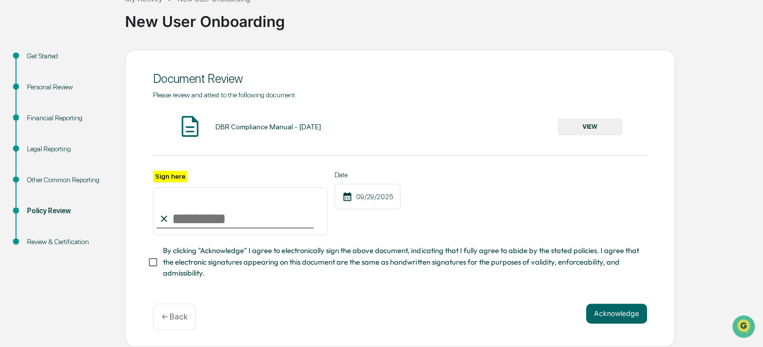
click at [583, 119] on button "VIEW" at bounding box center [589, 126] width 65 height 17
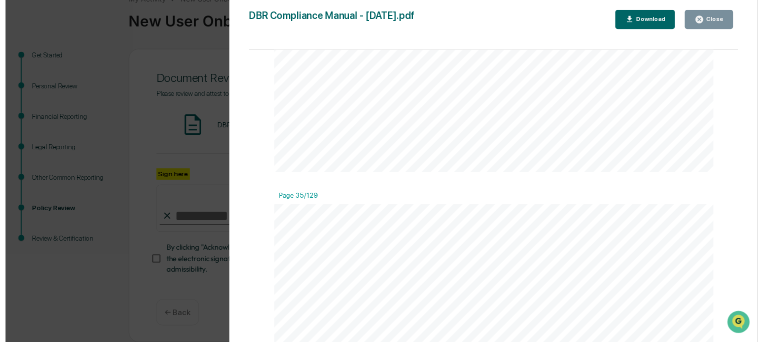
scroll to position [20717, 0]
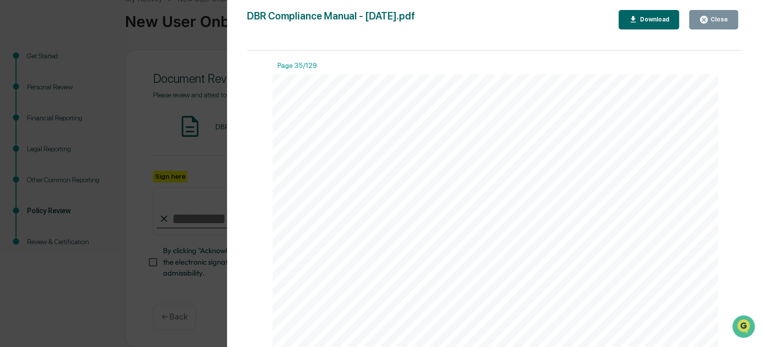
click at [717, 24] on button "Close" at bounding box center [713, 19] width 49 height 19
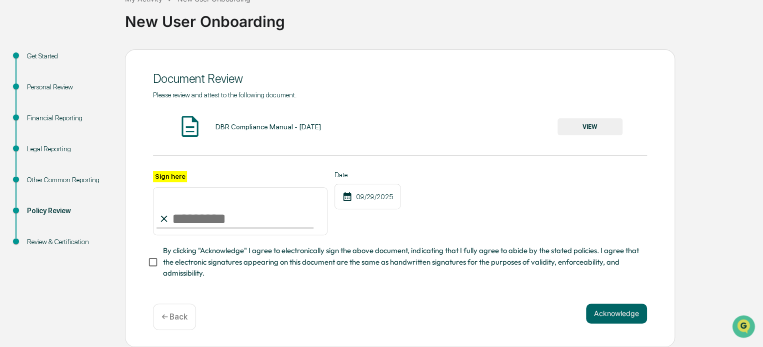
click at [233, 206] on input "Sign here" at bounding box center [240, 211] width 174 height 48
type input "**********"
click at [624, 315] on button "Acknowledge" at bounding box center [616, 314] width 61 height 20
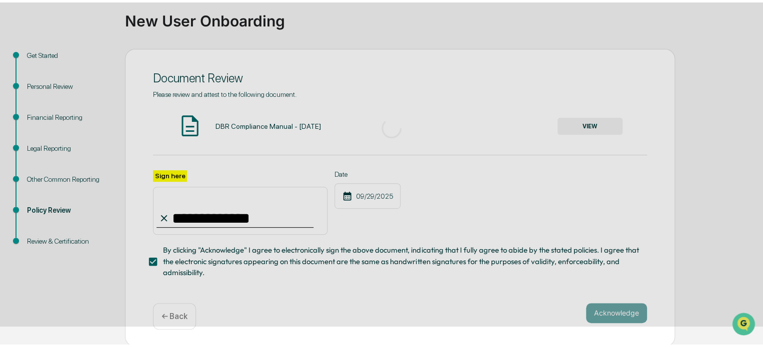
scroll to position [54, 0]
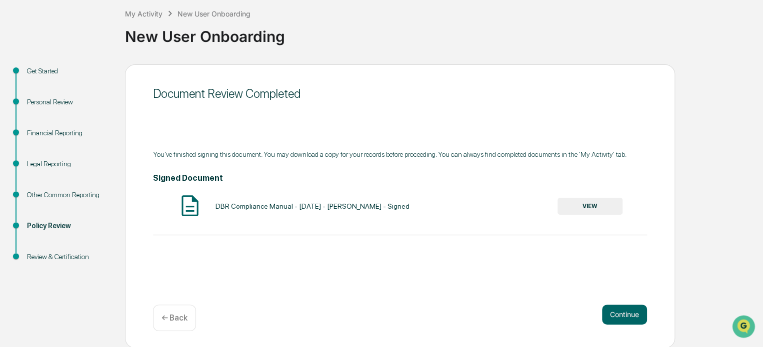
click at [602, 198] on button "VIEW" at bounding box center [589, 206] width 65 height 17
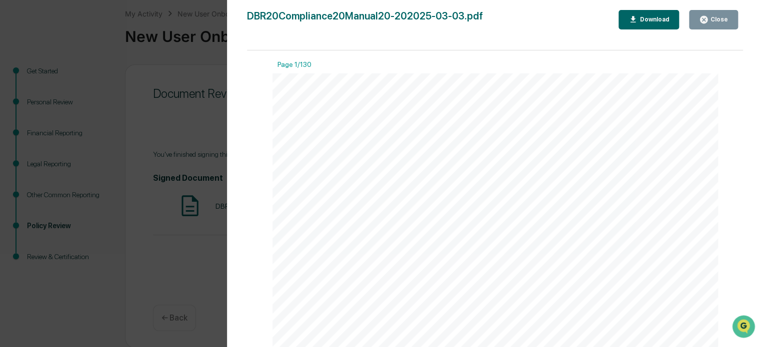
click at [714, 21] on div "Close" at bounding box center [717, 19] width 19 height 7
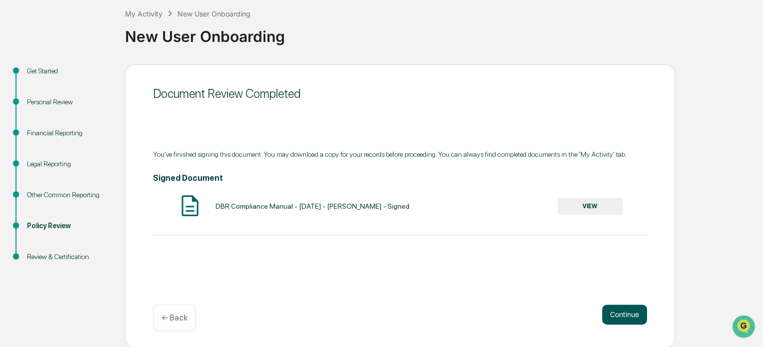
click at [622, 316] on button "Continue" at bounding box center [624, 315] width 45 height 20
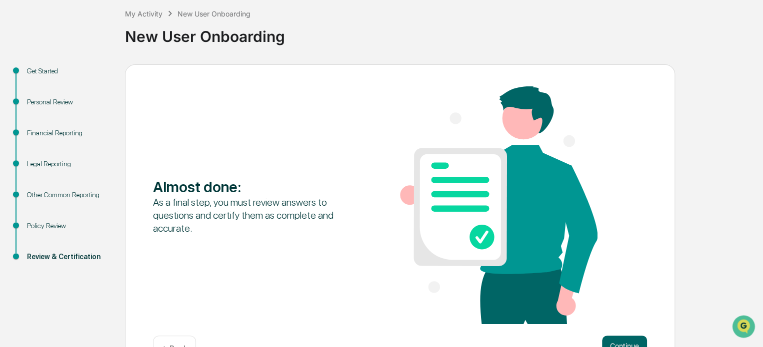
scroll to position [86, 0]
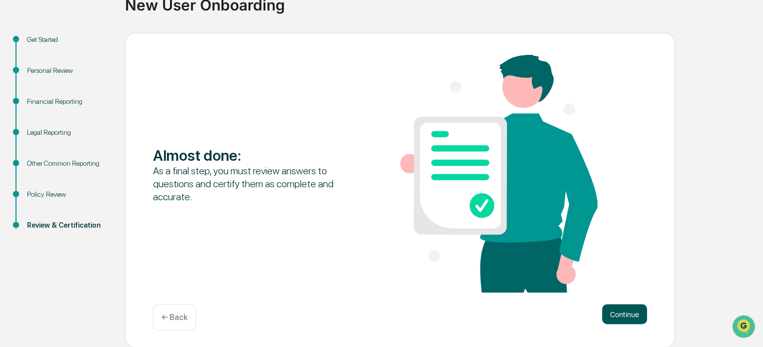
click at [624, 313] on button "Continue" at bounding box center [624, 314] width 45 height 20
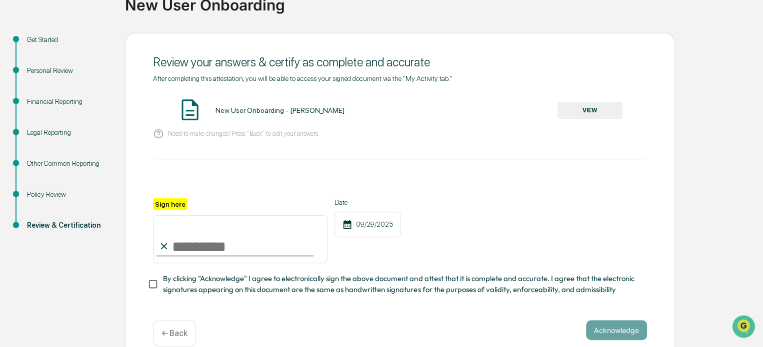
click at [583, 110] on button "VIEW" at bounding box center [589, 110] width 65 height 17
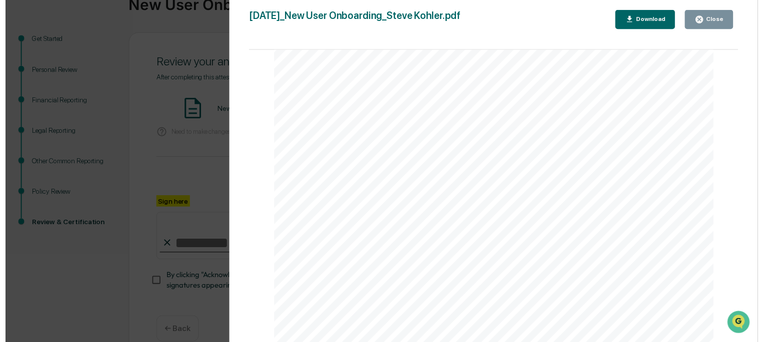
scroll to position [1481, 0]
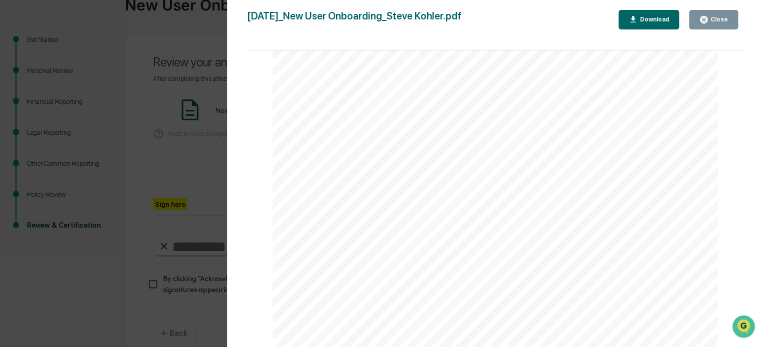
click at [716, 6] on div "Version History 09/29/2025, 06:06 PM Steve Kohler 2025-09-29_New User Onboardin…" at bounding box center [495, 183] width 536 height 367
click at [713, 21] on div "Close" at bounding box center [717, 19] width 19 height 7
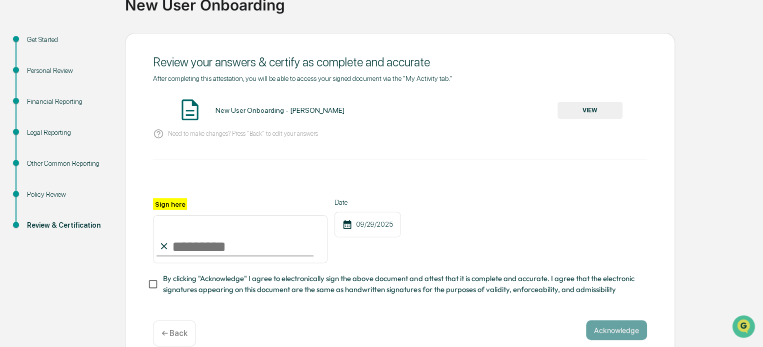
click at [187, 251] on input "Sign here" at bounding box center [240, 239] width 174 height 48
type input "**********"
click at [622, 331] on button "Acknowledge" at bounding box center [616, 330] width 61 height 20
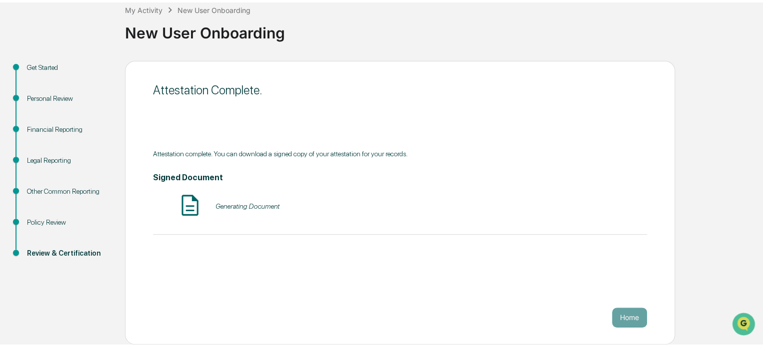
scroll to position [54, 0]
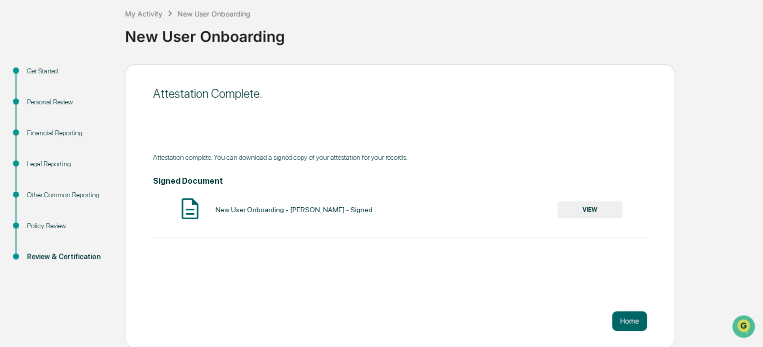
click at [586, 209] on button "VIEW" at bounding box center [589, 209] width 65 height 17
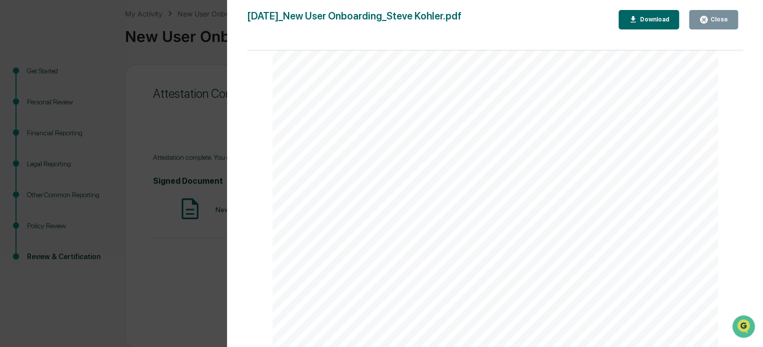
scroll to position [86, 0]
click at [718, 19] on div "Close" at bounding box center [717, 19] width 19 height 7
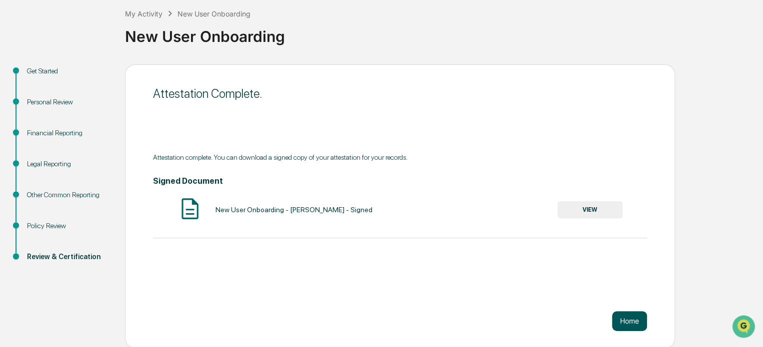
click at [628, 320] on button "Home" at bounding box center [629, 321] width 35 height 20
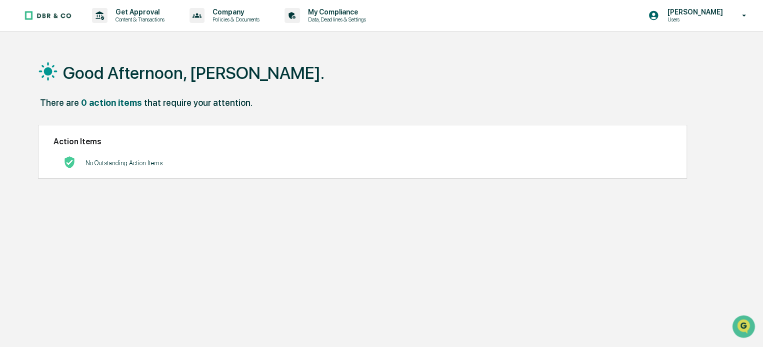
click at [507, 77] on div "Good Afternoon, Steve." at bounding box center [381, 72] width 686 height 50
click at [36, 13] on img at bounding box center [48, 15] width 48 height 10
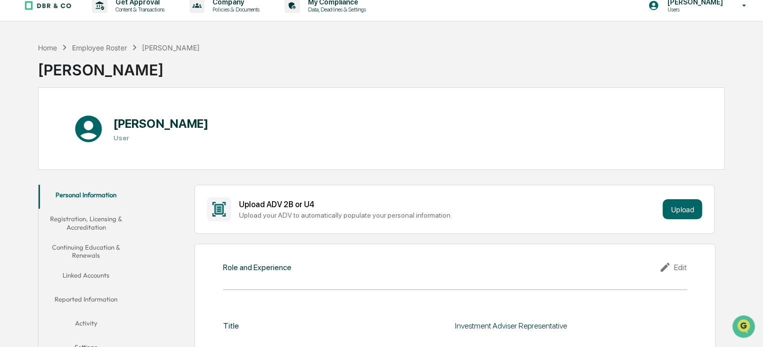
scroll to position [10, 0]
